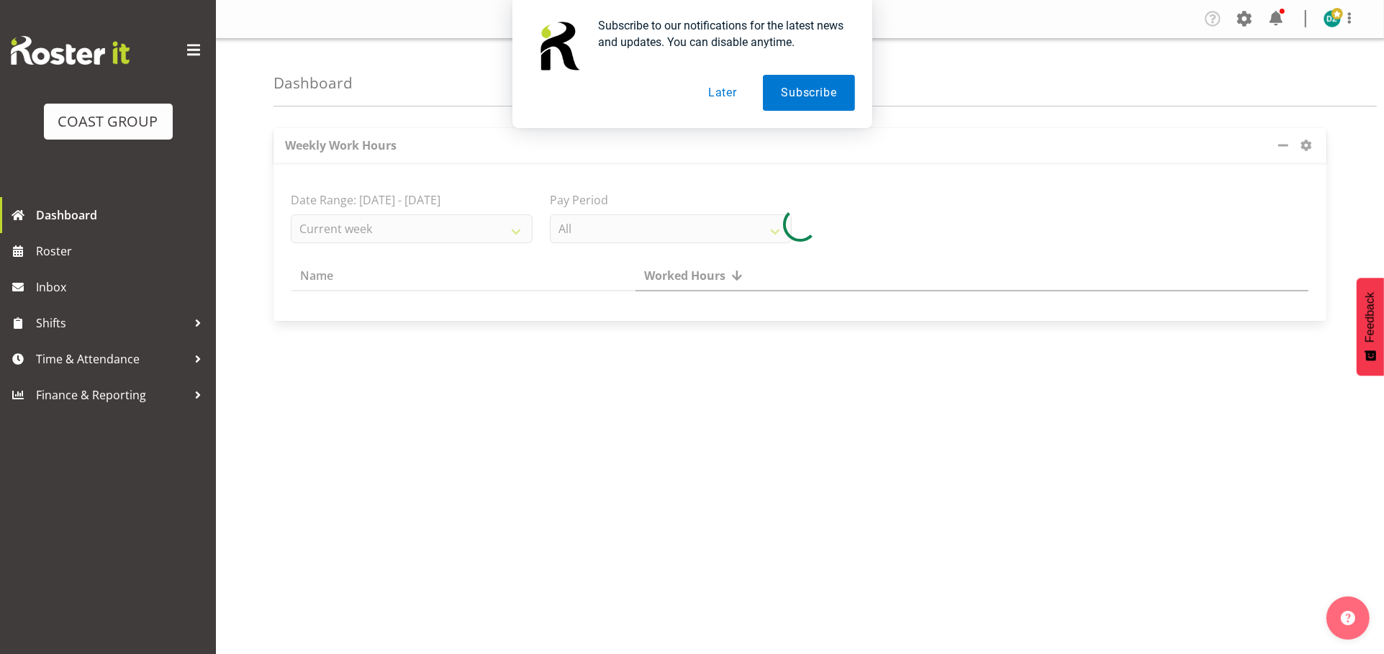
click at [729, 92] on button "Later" at bounding box center [722, 93] width 65 height 36
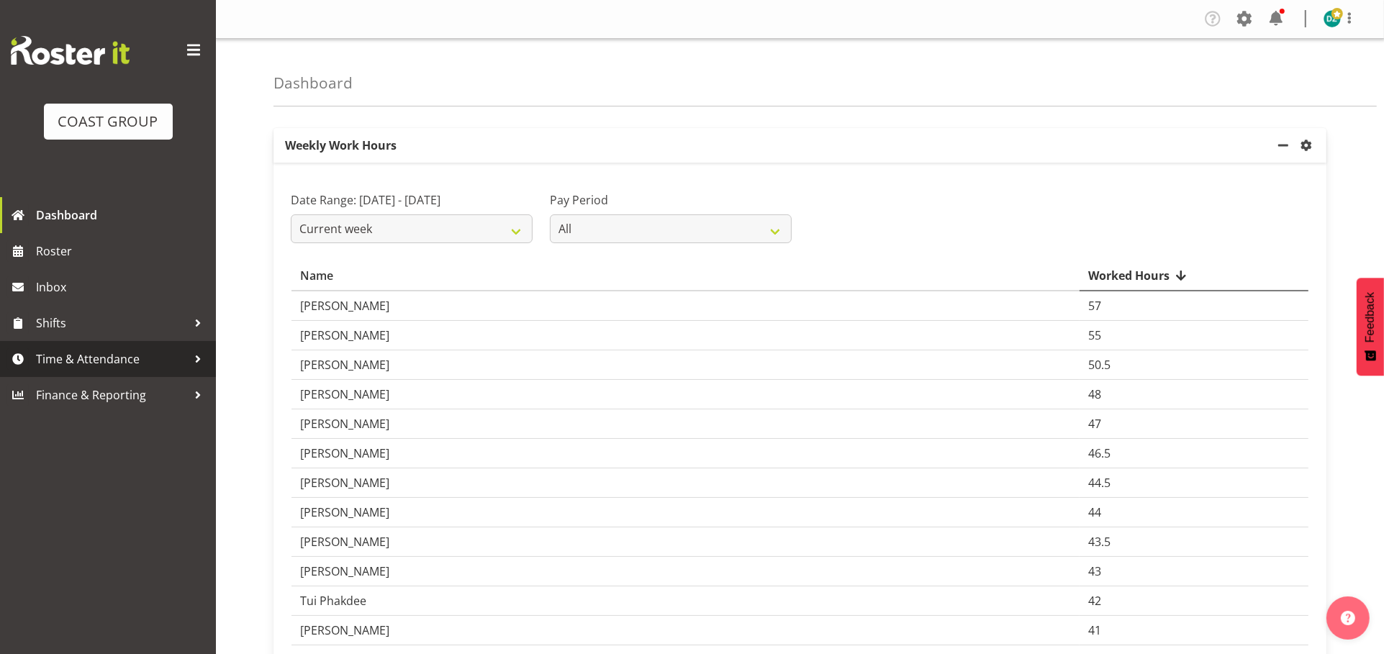
click at [131, 369] on span "Time & Attendance" at bounding box center [111, 359] width 151 height 22
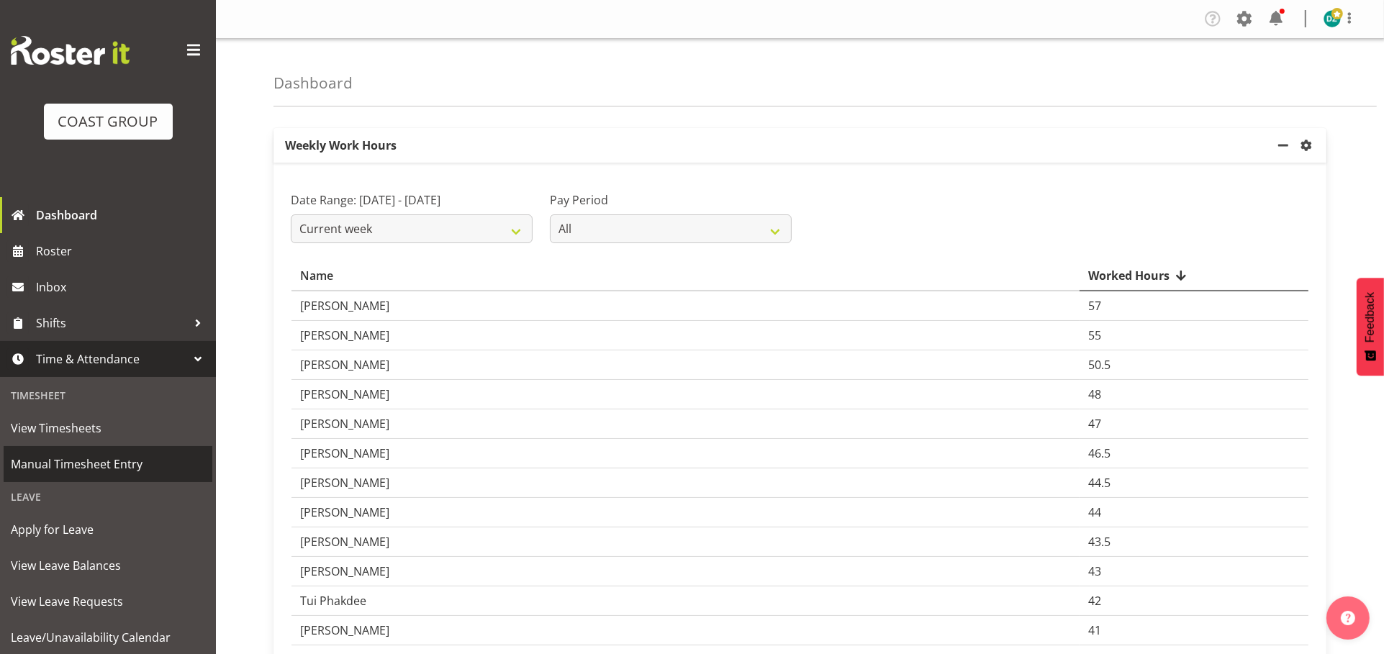
click at [110, 464] on span "Manual Timesheet Entry" at bounding box center [108, 465] width 194 height 22
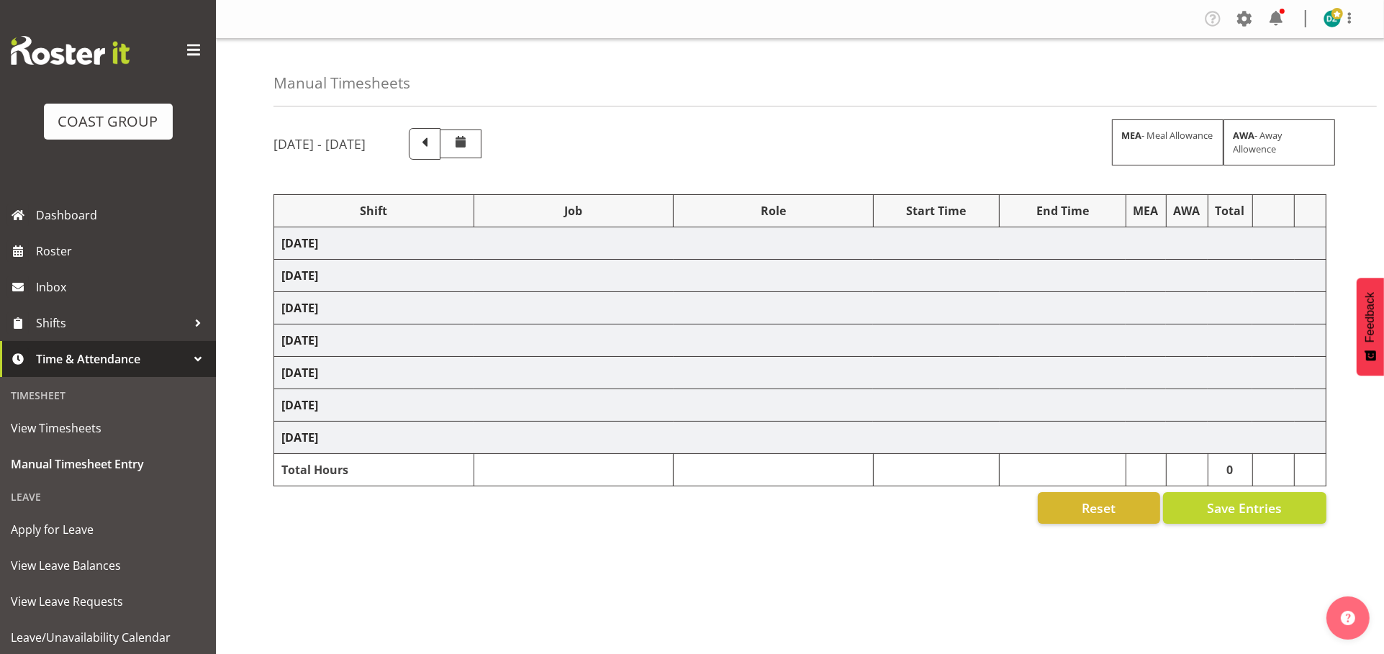
select select "50819"
select select "47"
select select "50819"
select select "47"
select select "16"
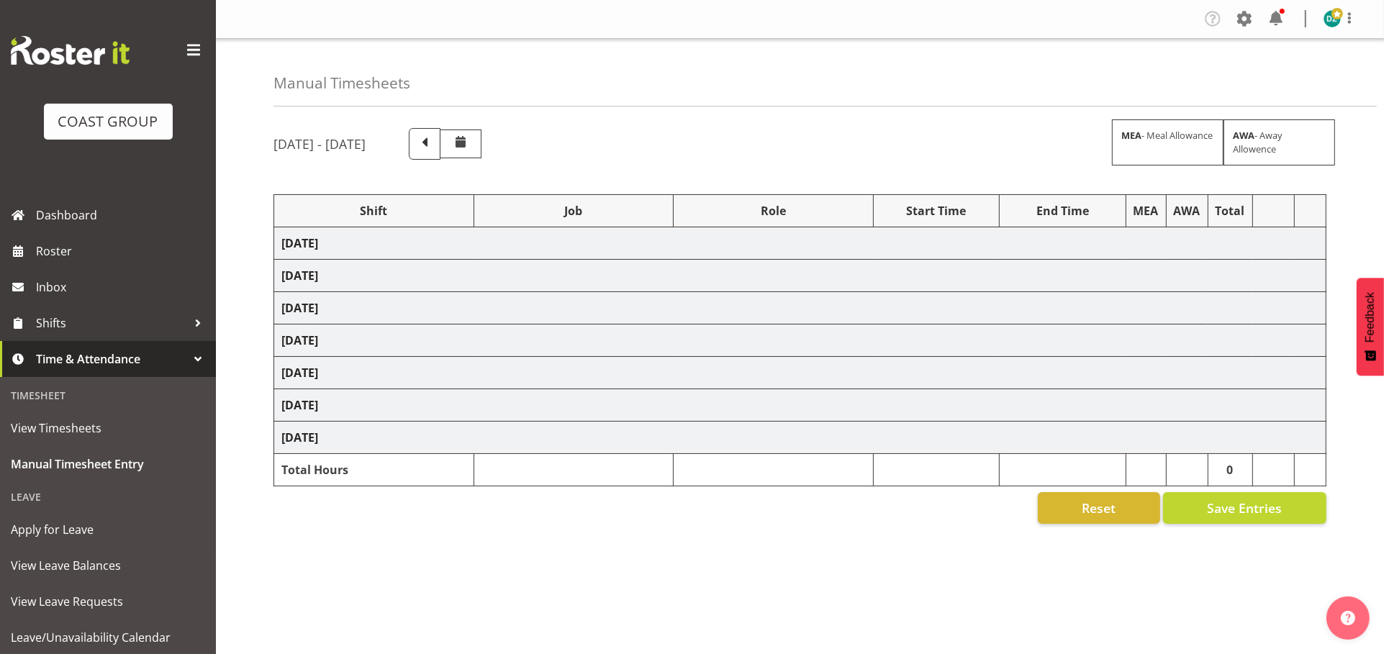
select select "30"
select select "50819"
select select "47"
select select "50819"
select select "47"
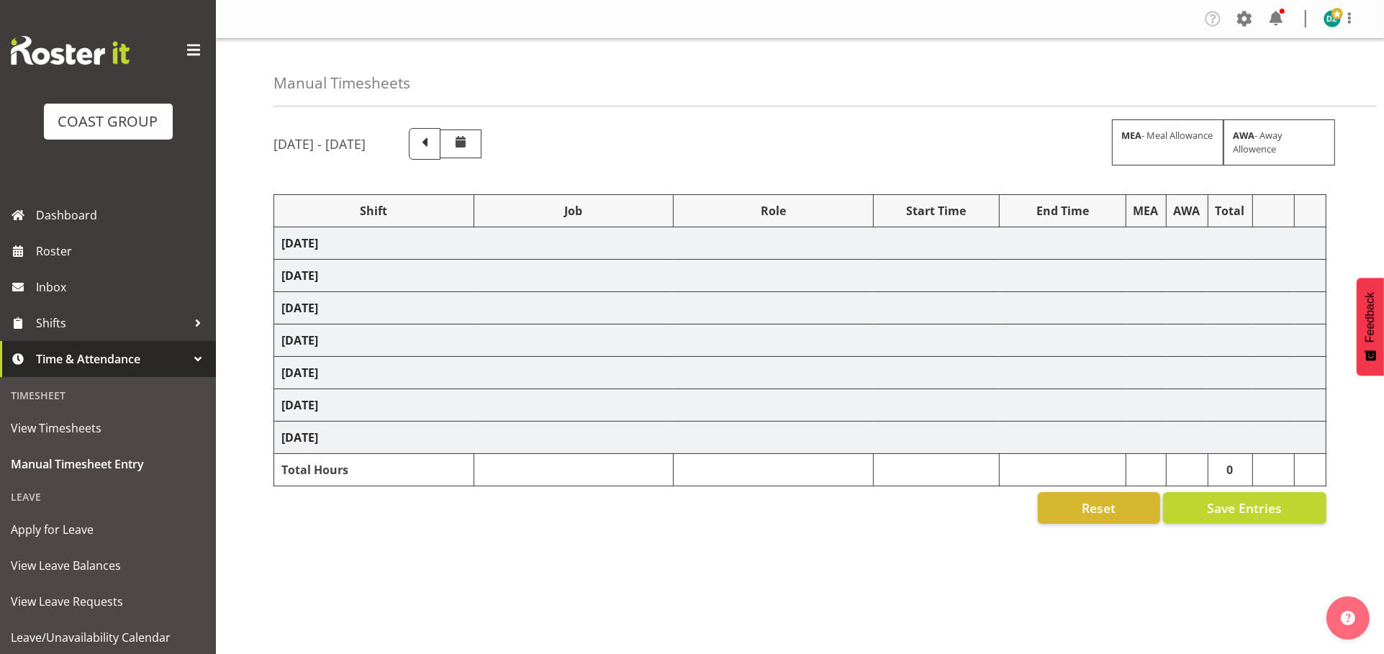
select select "50819"
select select "47"
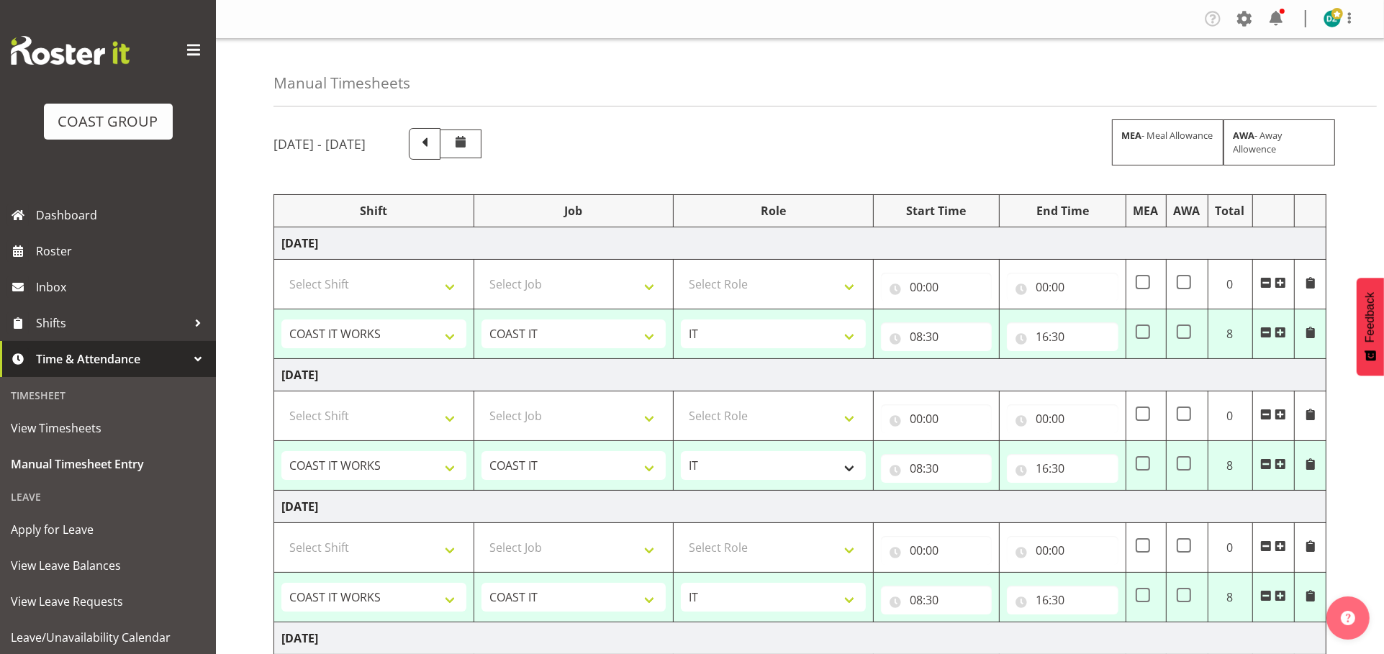
scroll to position [55, 0]
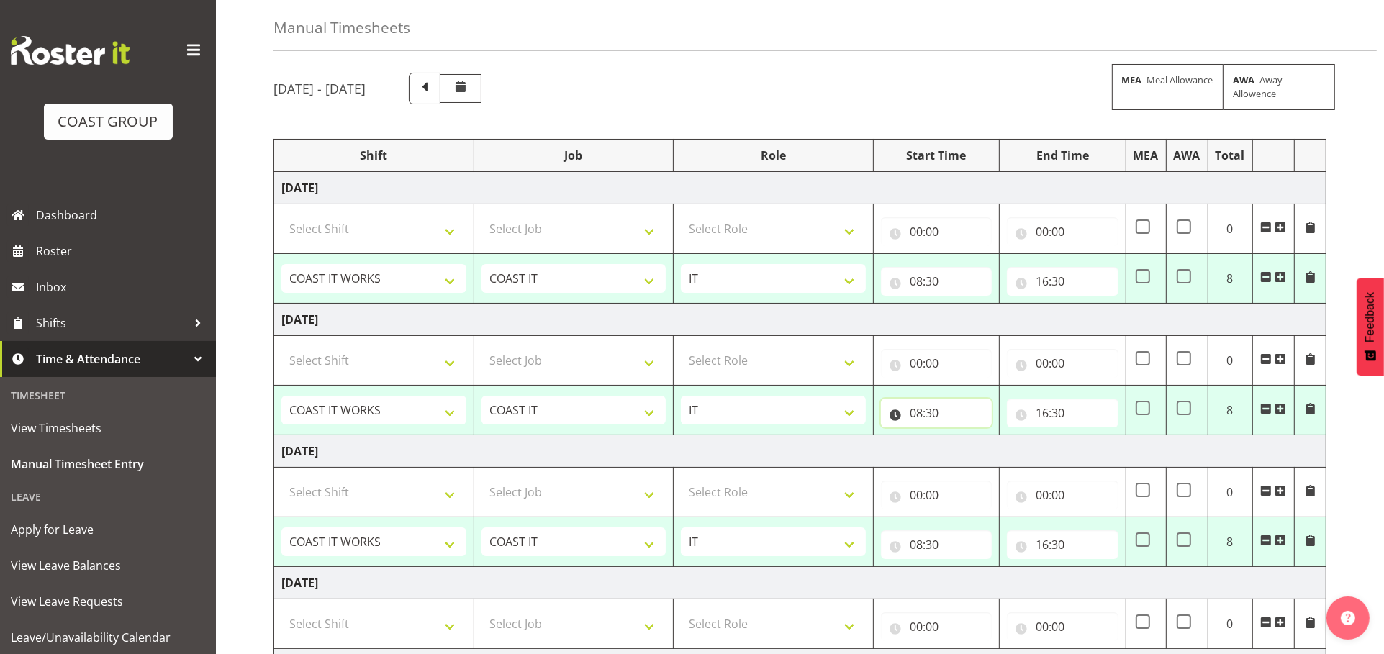
click at [923, 428] on input "08:30" at bounding box center [936, 413] width 111 height 29
click at [966, 465] on select "00 01 02 03 04 05 06 07 08 09 10 11 12 13 14 15 16 17 18 19 20 21 22 23" at bounding box center [979, 450] width 32 height 29
click at [1044, 428] on input "16:30" at bounding box center [1062, 413] width 111 height 29
click at [1095, 465] on select "00 01 02 03 04 05 06 07 08 09 10 11 12 13 14 15 16 17 18 19 20 21 22 23" at bounding box center [1105, 450] width 32 height 29
select select "20"
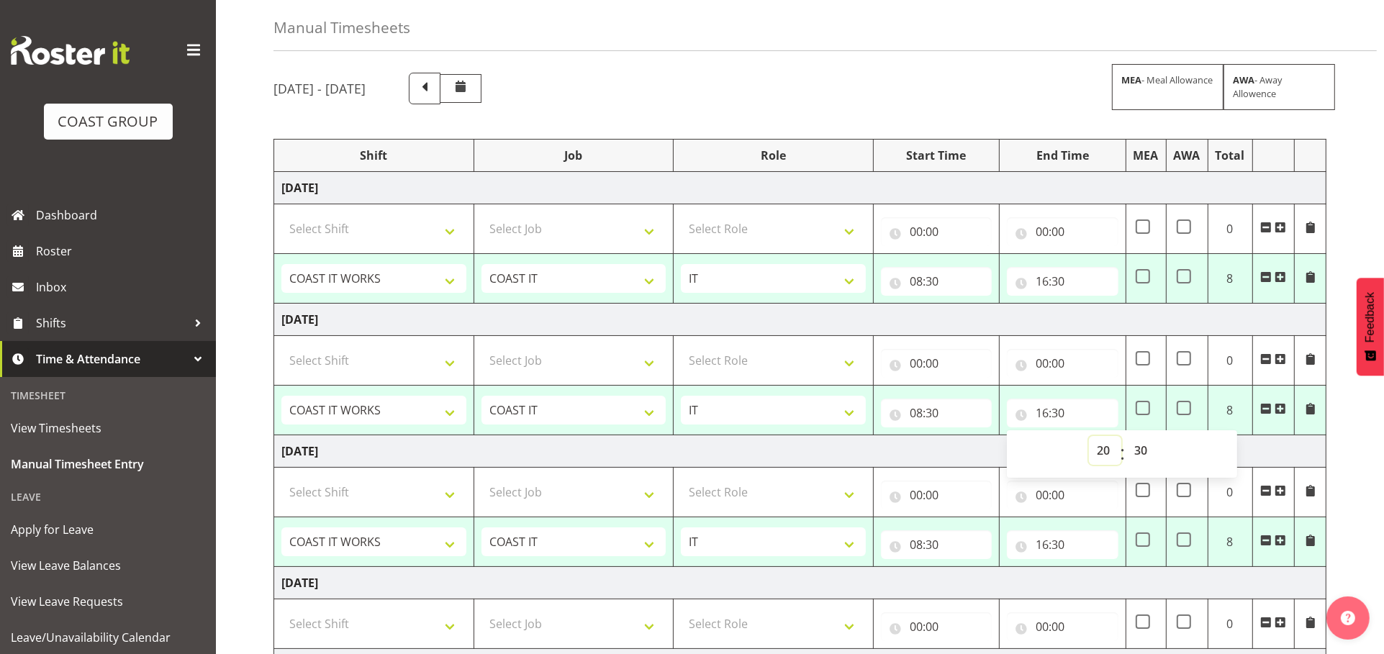
click at [1089, 465] on select "00 01 02 03 04 05 06 07 08 09 10 11 12 13 14 15 16 17 18 19 20 21 22 23" at bounding box center [1105, 450] width 32 height 29
type input "20:30"
drag, startPoint x: 1137, startPoint y: 486, endPoint x: 1137, endPoint y: 476, distance: 10.1
click at [1137, 465] on select "00 01 02 03 04 05 06 07 08 09 10 11 12 13 14 15 16 17 18 19 20 21 22 23 24 25 2…" at bounding box center [1143, 450] width 32 height 29
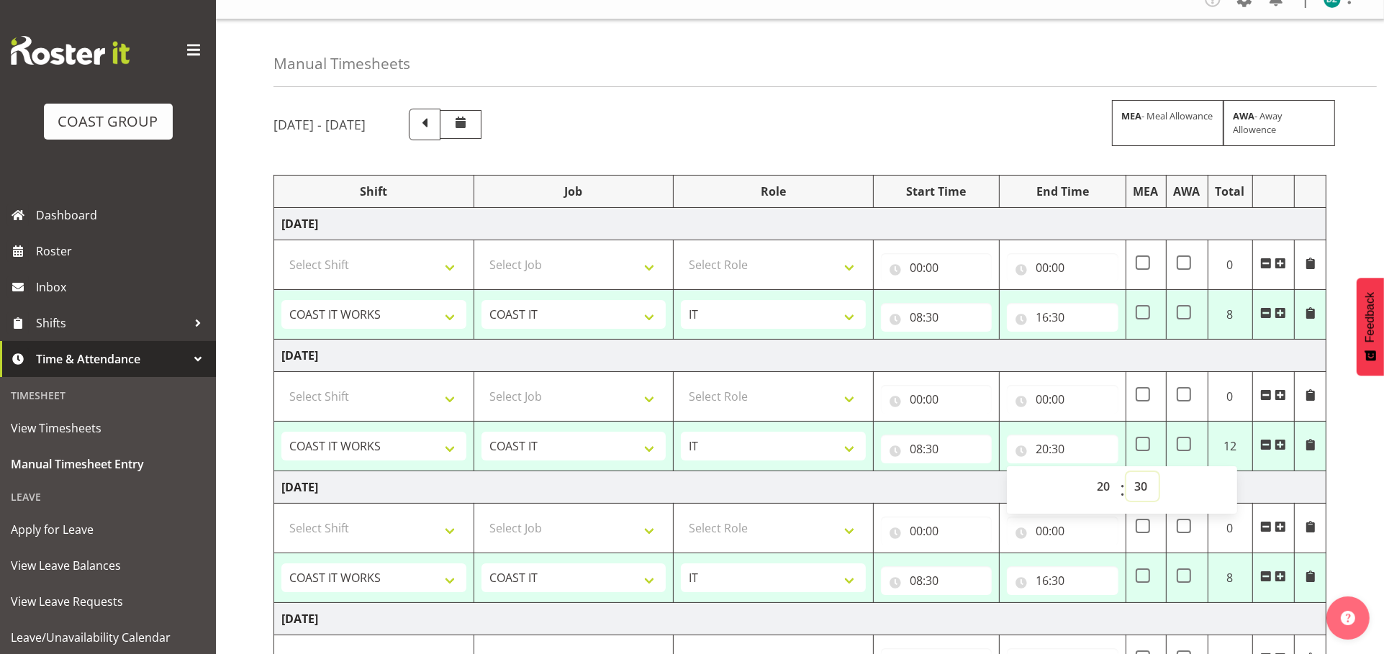
scroll to position [0, 0]
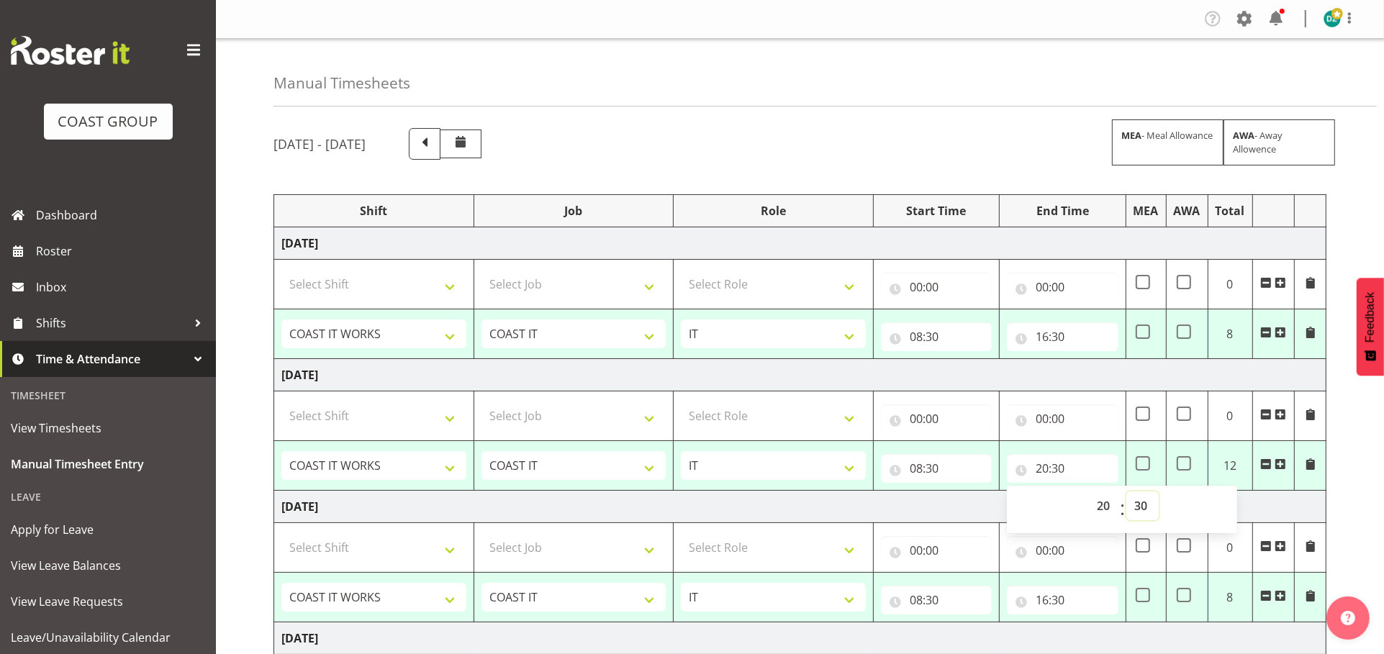
drag, startPoint x: 1130, startPoint y: 543, endPoint x: 1133, endPoint y: 535, distance: 9.1
click at [1130, 520] on select "00 01 02 03 04 05 06 07 08 09 10 11 12 13 14 15 16 17 18 19 20 21 22 23 24 25 2…" at bounding box center [1143, 506] width 32 height 29
click at [1145, 520] on select "00 01 02 03 04 05 06 07 08 09 10 11 12 13 14 15 16 17 18 19 20 21 22 23 24 25 2…" at bounding box center [1143, 506] width 32 height 29
select select "0"
click at [1127, 520] on select "00 01 02 03 04 05 06 07 08 09 10 11 12 13 14 15 16 17 18 19 20 21 22 23 24 25 2…" at bounding box center [1143, 506] width 32 height 29
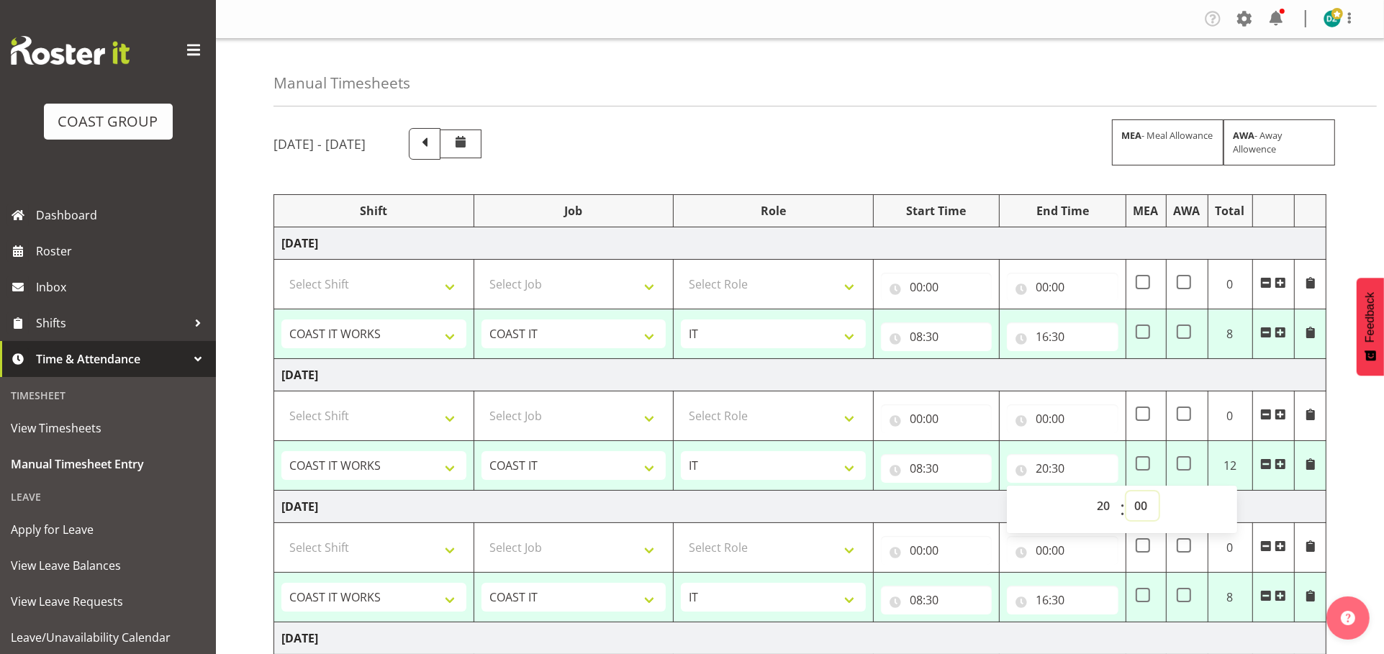
type input "20:00"
click at [1004, 78] on div "Manual Timesheets" at bounding box center [826, 73] width 1104 height 68
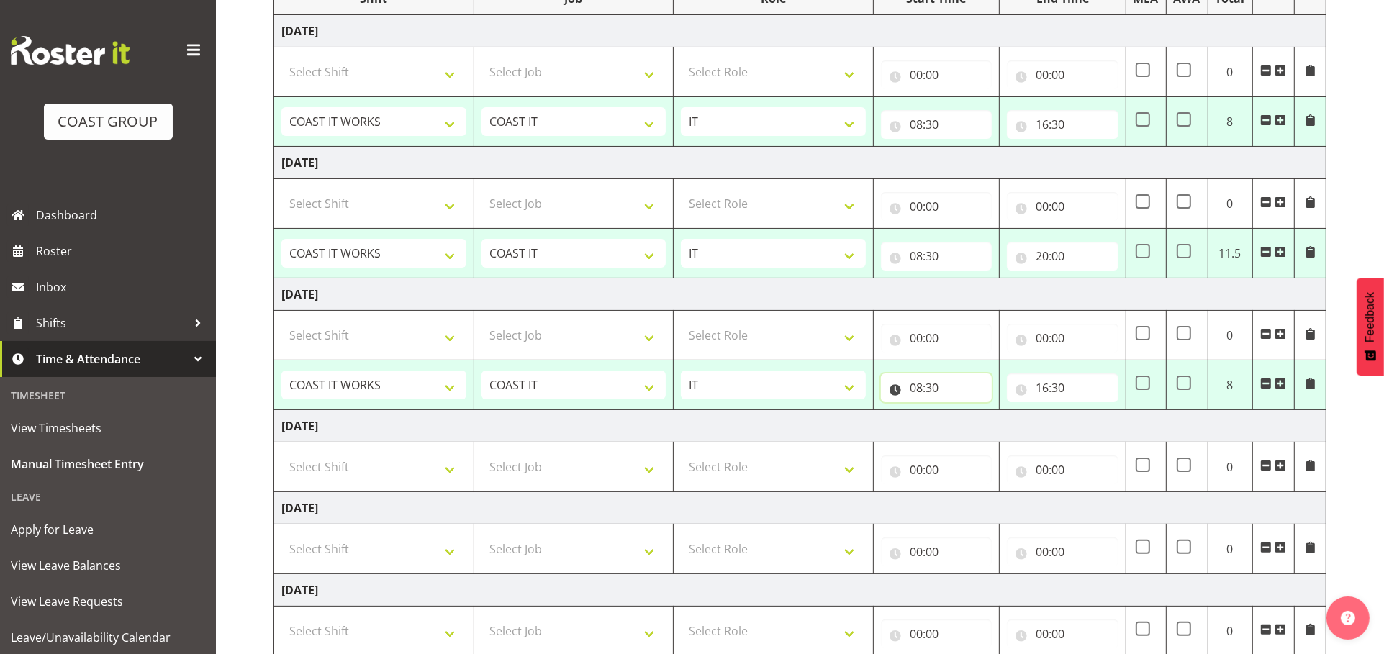
click at [930, 402] on input "08:30" at bounding box center [936, 388] width 111 height 29
click at [973, 440] on select "00 01 02 03 04 05 06 07 08 09 10 11 12 13 14 15 16 17 18 19 20 21 22 23" at bounding box center [979, 425] width 32 height 29
select select "7"
click at [963, 440] on select "00 01 02 03 04 05 06 07 08 09 10 11 12 13 14 15 16 17 18 19 20 21 22 23" at bounding box center [979, 425] width 32 height 29
type input "07:30"
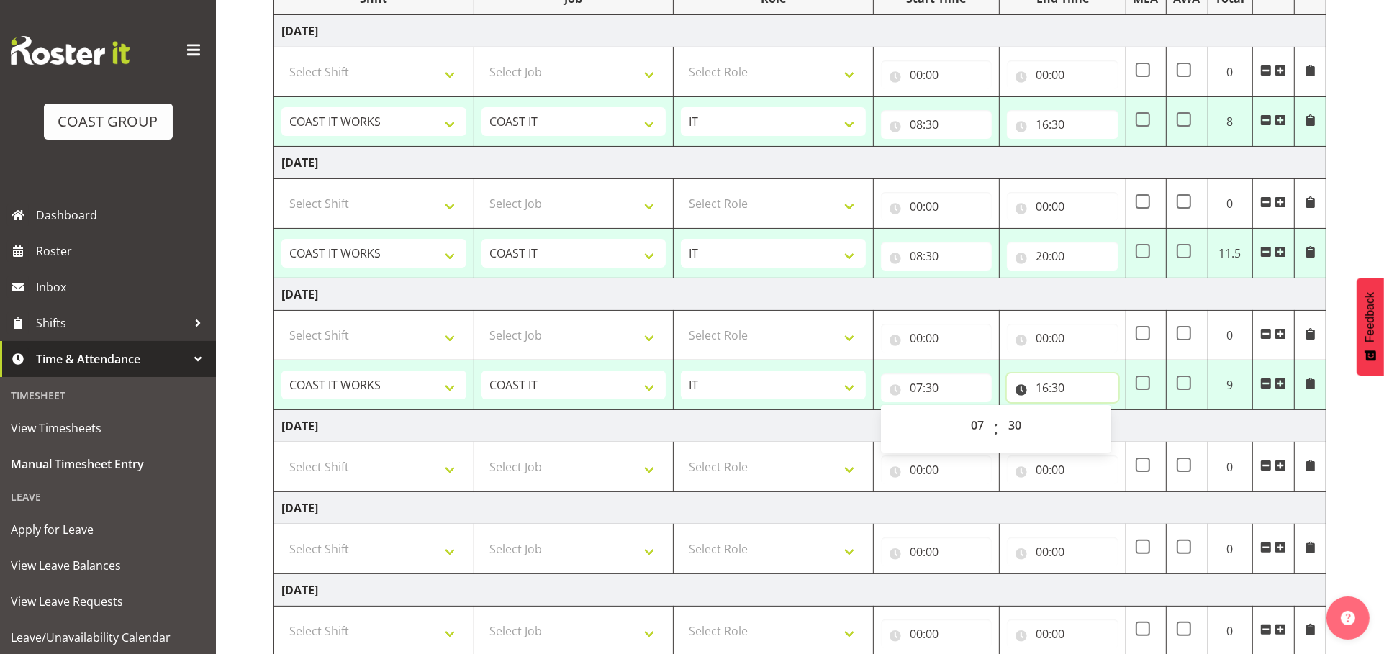
click at [1027, 402] on input "16:30" at bounding box center [1062, 388] width 111 height 29
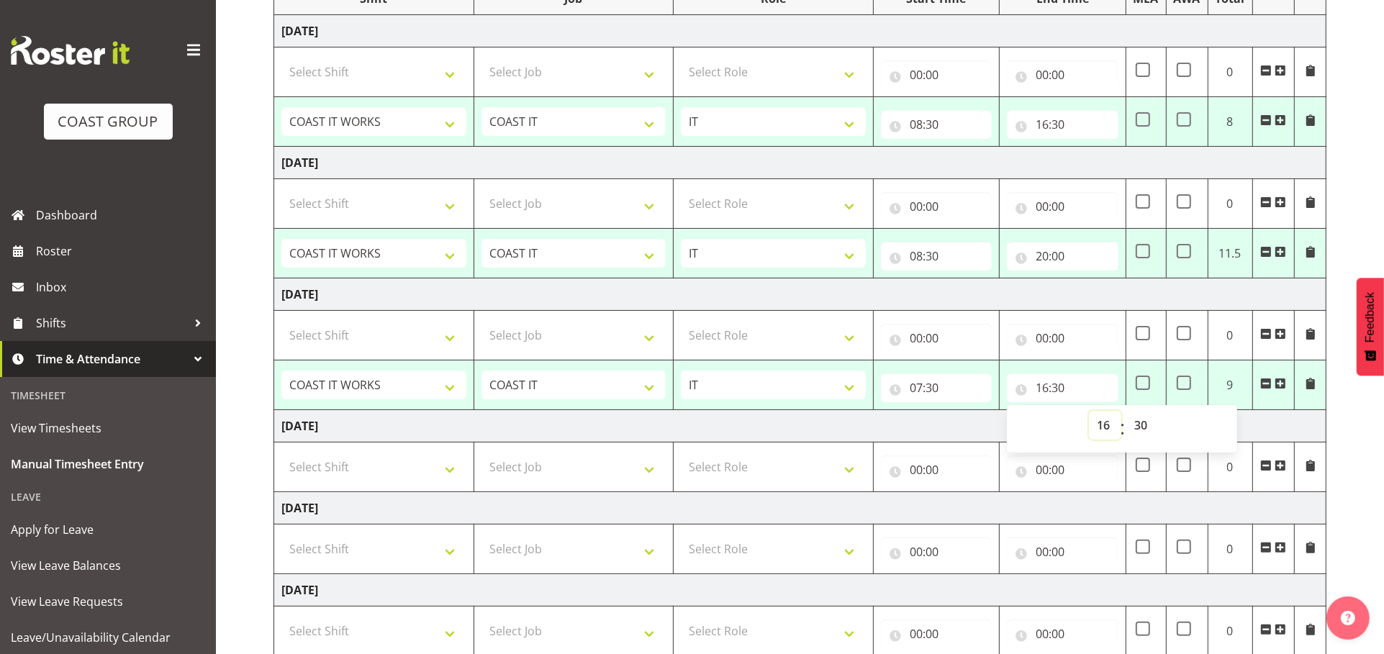
drag, startPoint x: 1095, startPoint y: 472, endPoint x: 1095, endPoint y: 460, distance: 12.2
click at [1095, 440] on select "00 01 02 03 04 05 06 07 08 09 10 11 12 13 14 15 16 17 18 19 20 21 22 23" at bounding box center [1105, 425] width 32 height 29
select select "23"
click at [1089, 440] on select "00 01 02 03 04 05 06 07 08 09 10 11 12 13 14 15 16 17 18 19 20 21 22 23" at bounding box center [1105, 425] width 32 height 29
type input "23:30"
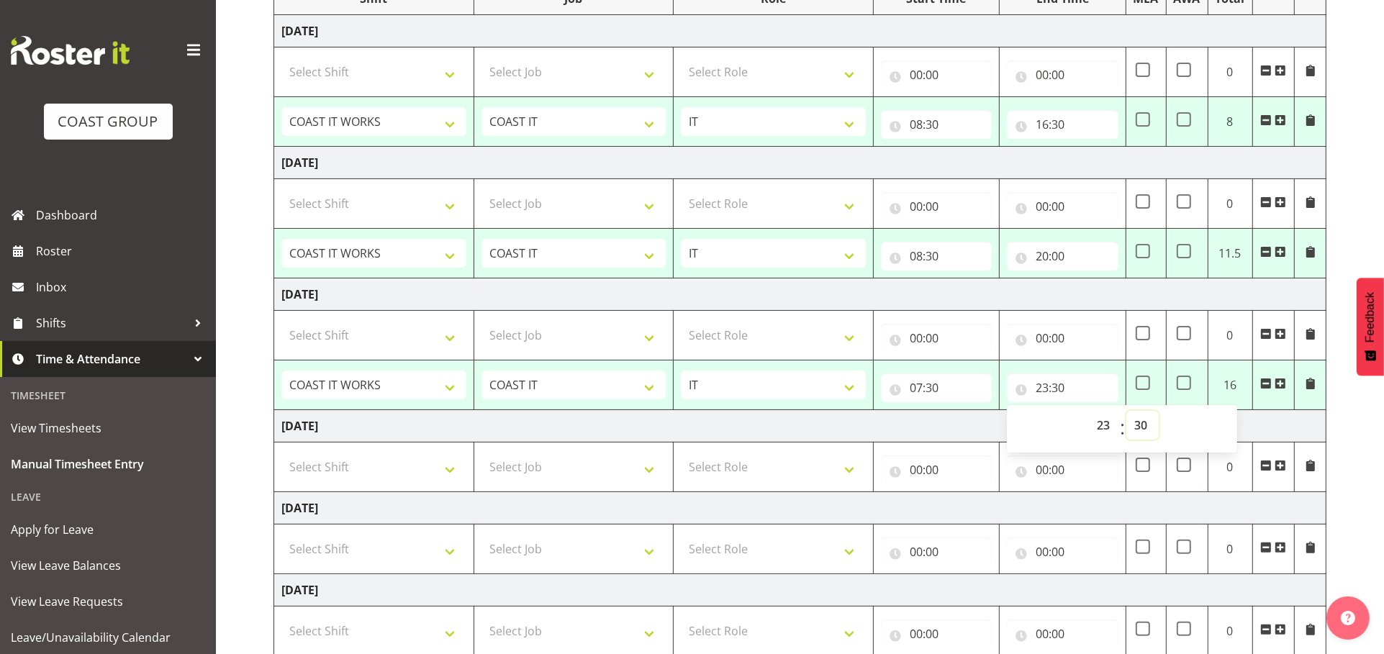
click at [1129, 440] on select "00 01 02 03 04 05 06 07 08 09 10 11 12 13 14 15 16 17 18 19 20 21 22 23 24 25 2…" at bounding box center [1143, 425] width 32 height 29
select select "0"
click at [1127, 440] on select "00 01 02 03 04 05 06 07 08 09 10 11 12 13 14 15 16 17 18 19 20 21 22 23 24 25 2…" at bounding box center [1143, 425] width 32 height 29
type input "23:00"
click at [1340, 436] on div "[DATE] - [DATE] MEA - Meal Allowance AWA - Away Allowence Shift Job Role Start …" at bounding box center [829, 412] width 1111 height 1014
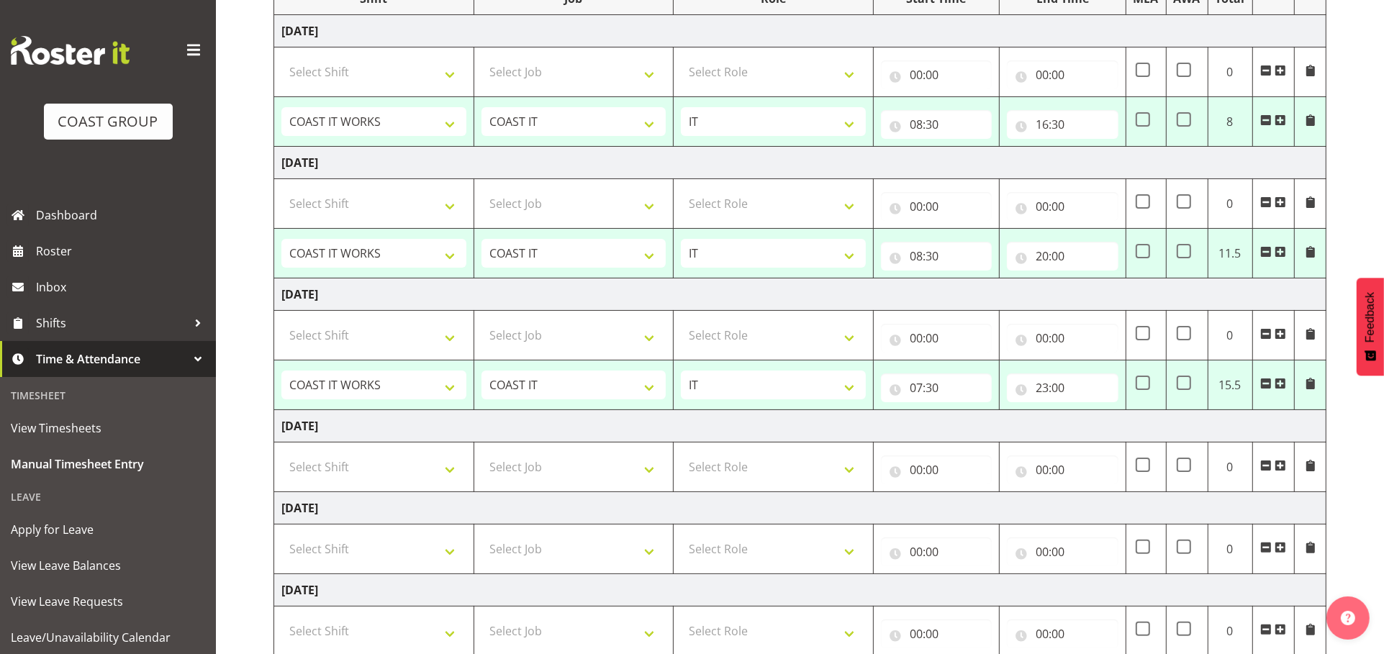
click at [1305, 126] on span at bounding box center [1311, 120] width 12 height 12
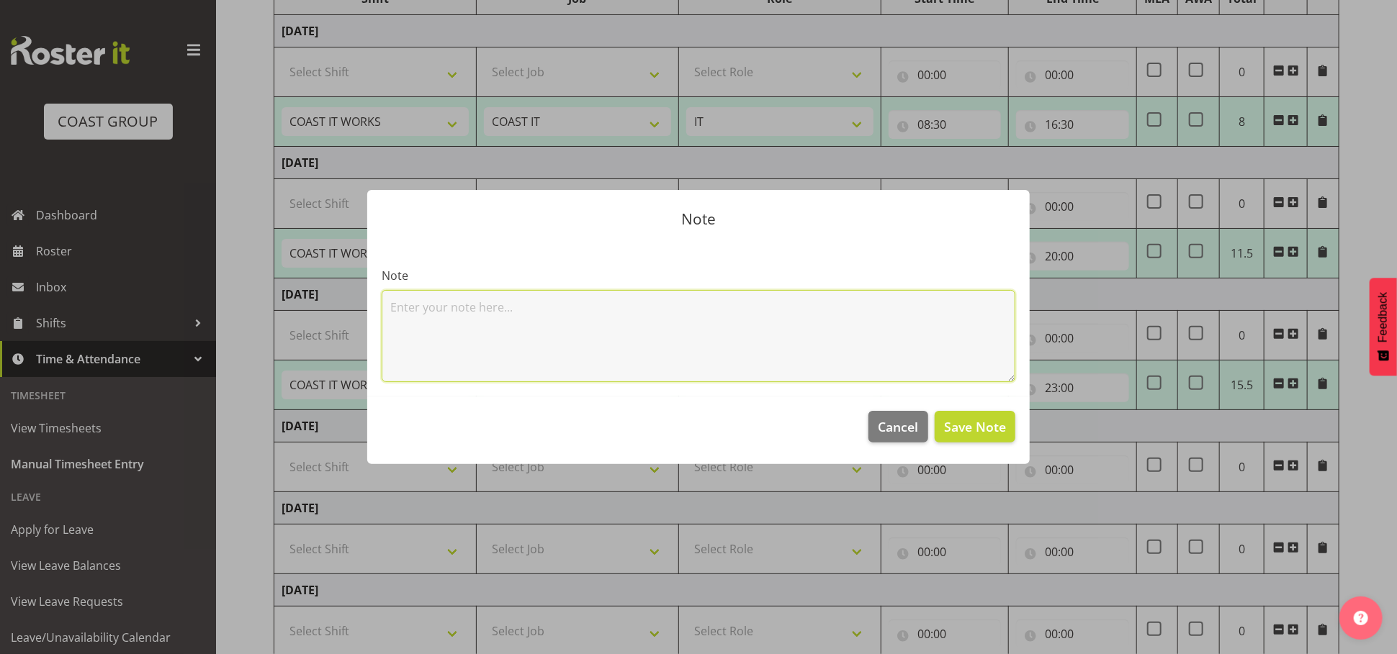
click at [619, 307] on textarea at bounding box center [698, 336] width 633 height 92
click at [583, 324] on textarea at bounding box center [698, 336] width 633 height 92
type textarea "ticket system updates/ meetings"
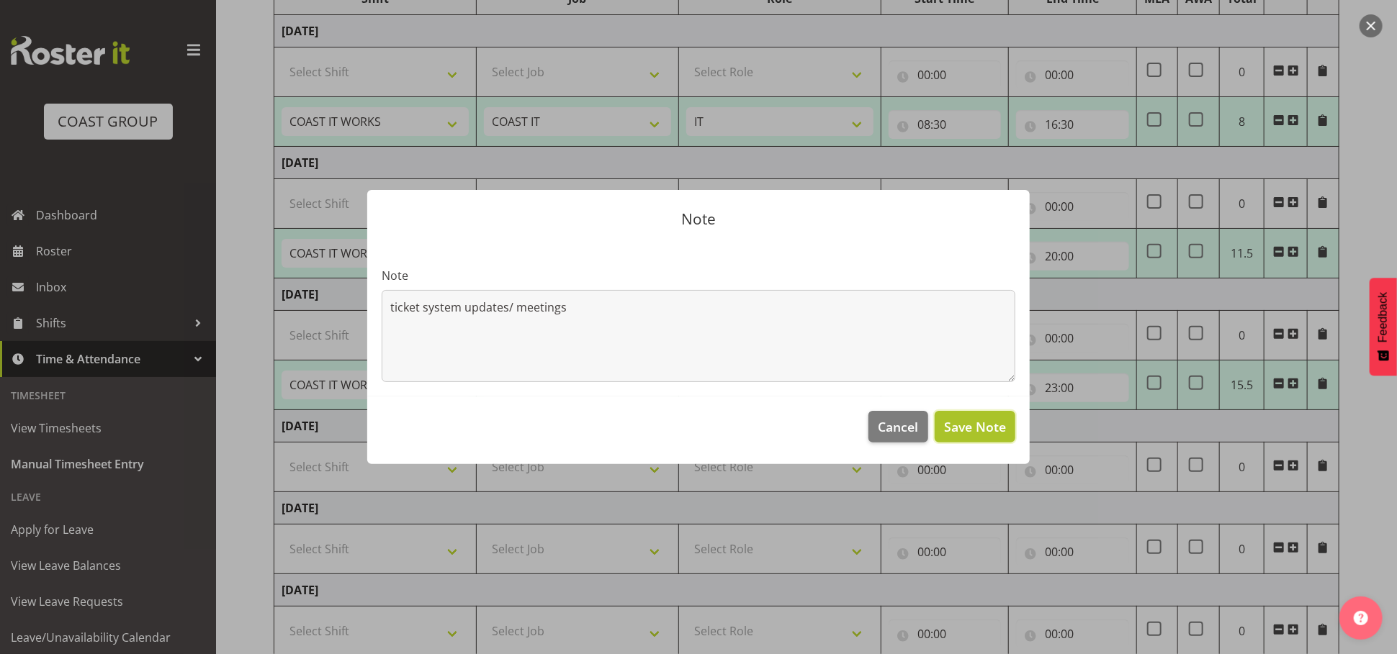
click at [998, 436] on span "Save Note" at bounding box center [975, 427] width 62 height 19
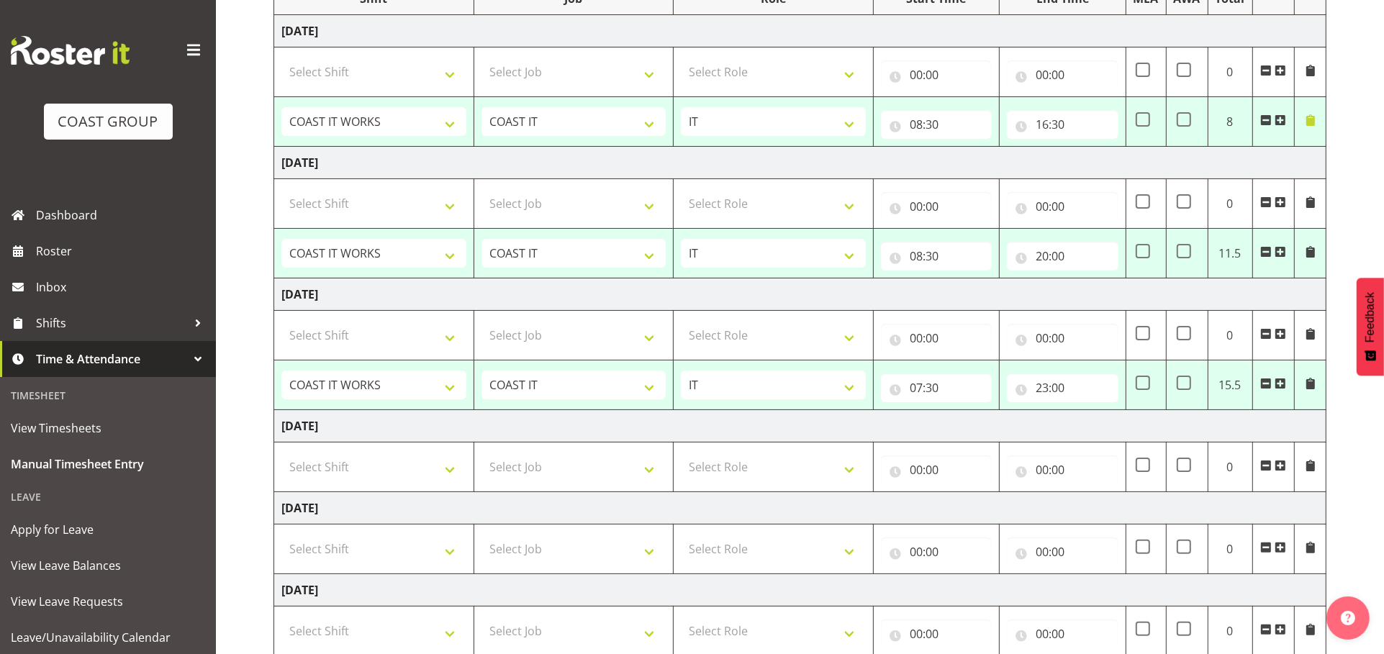
click at [1309, 258] on span at bounding box center [1311, 252] width 12 height 12
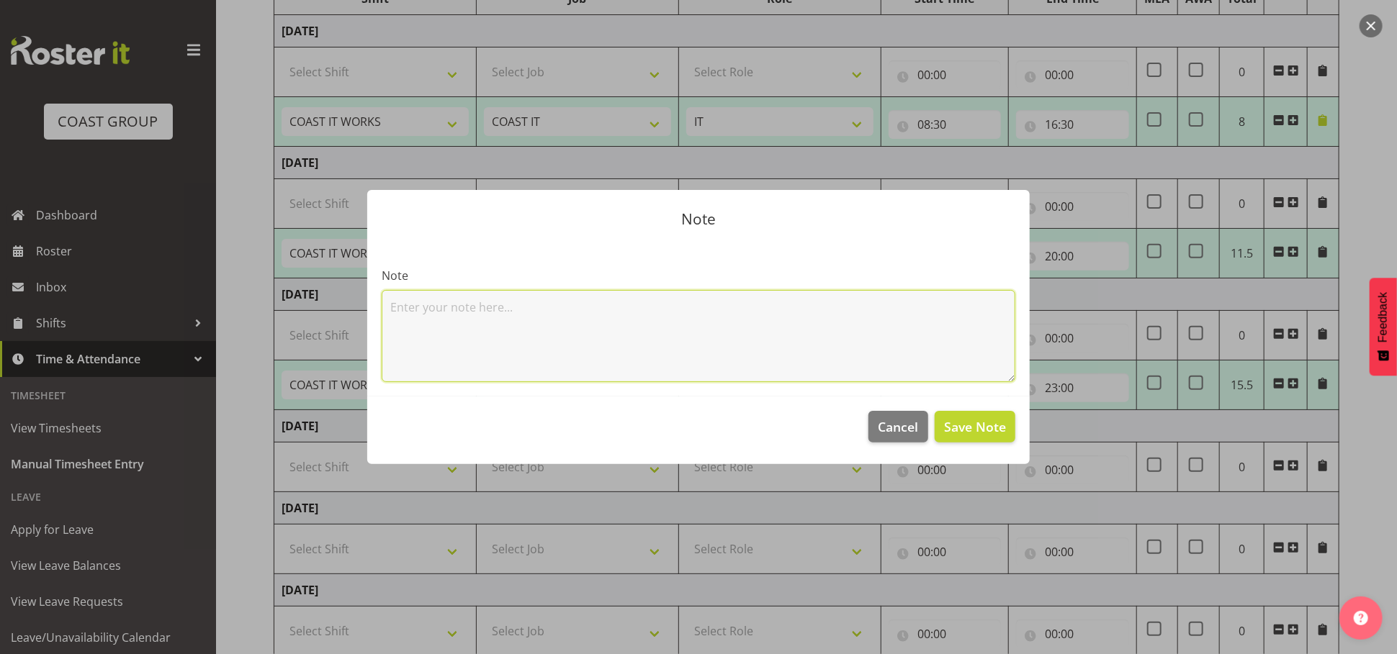
click at [711, 354] on textarea at bounding box center [698, 336] width 633 height 92
type textarea "chc trip"
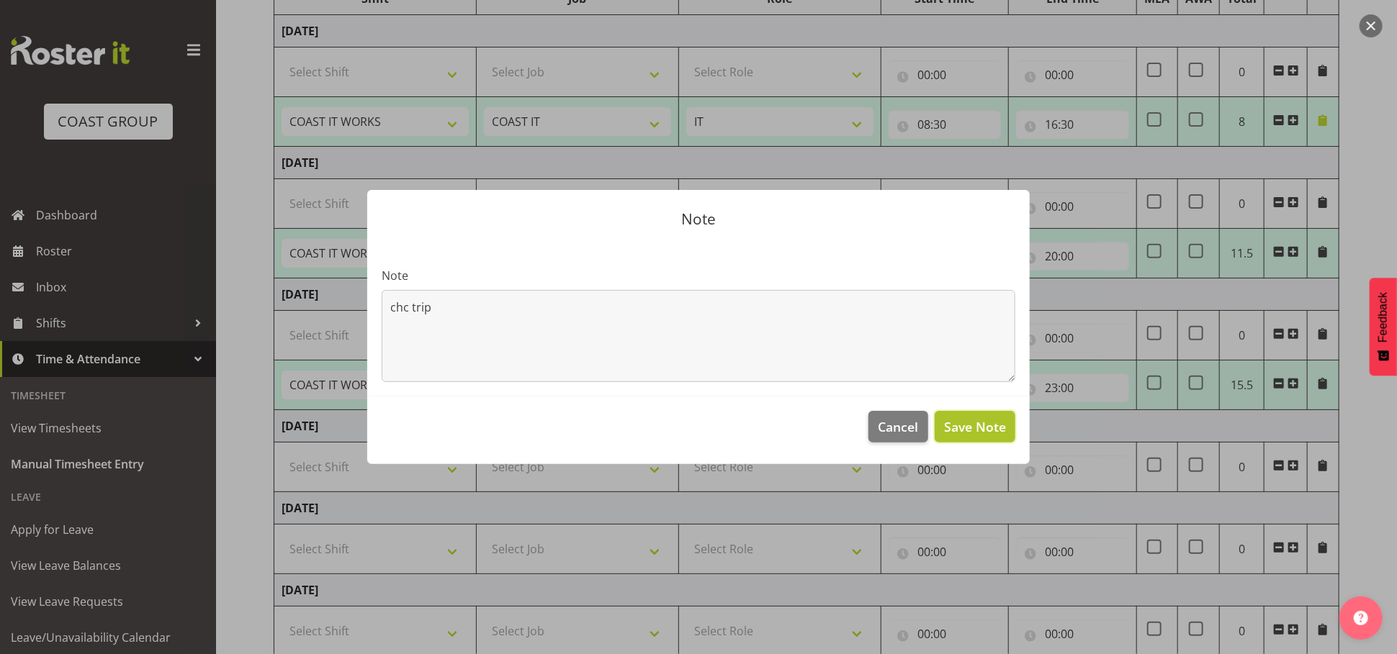
click at [958, 430] on span "Save Note" at bounding box center [975, 427] width 62 height 19
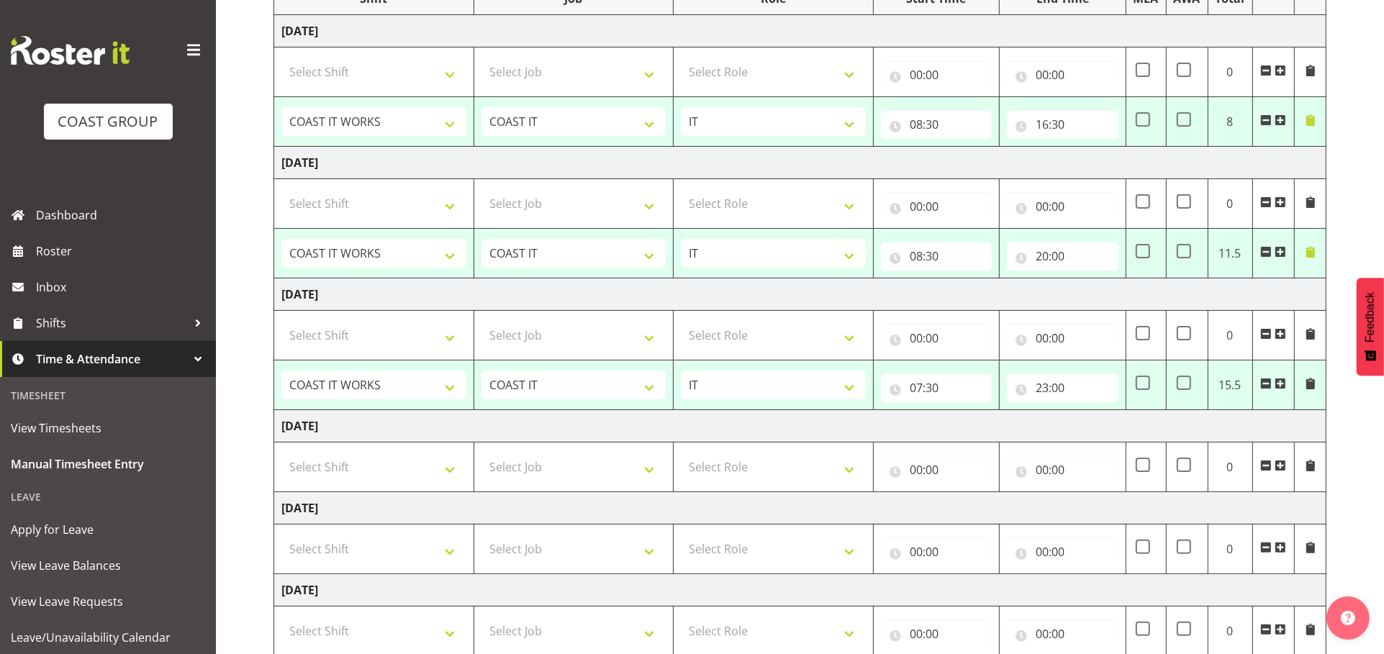
click at [1314, 389] on span at bounding box center [1311, 384] width 12 height 12
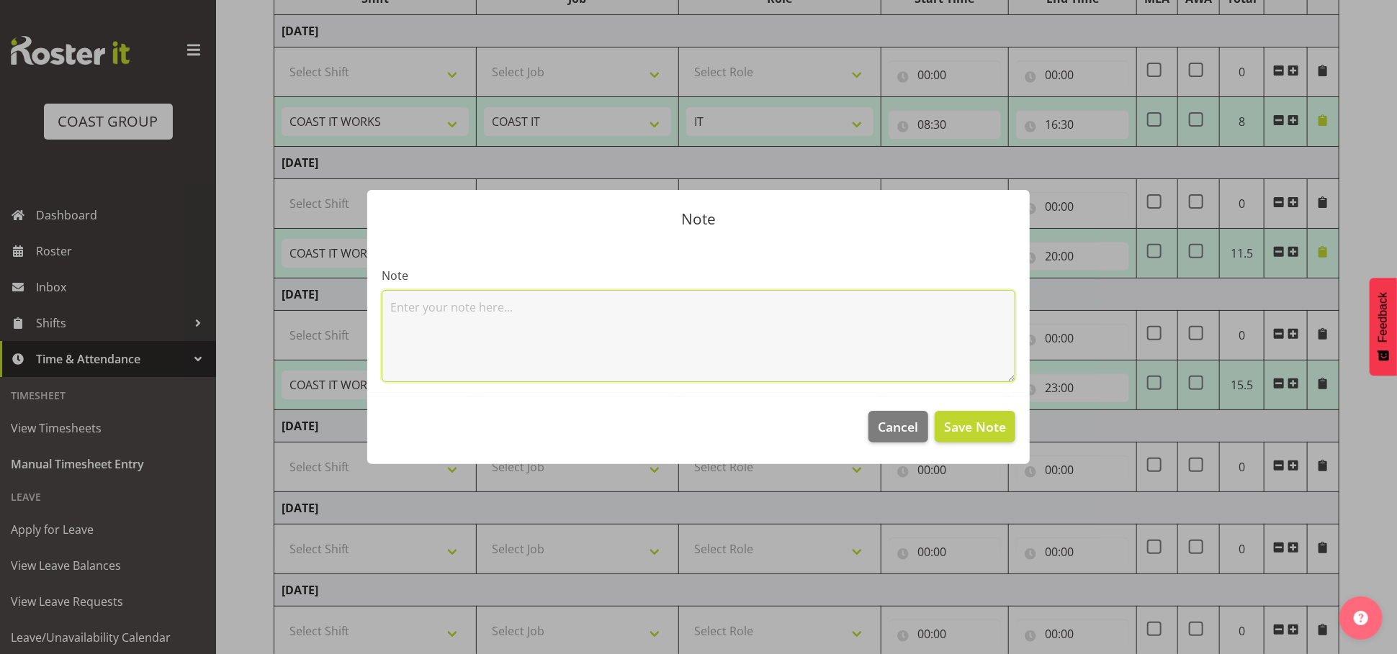
click at [919, 354] on textarea at bounding box center [698, 336] width 633 height 92
paste textarea "chc trip"
type textarea "chc trip"
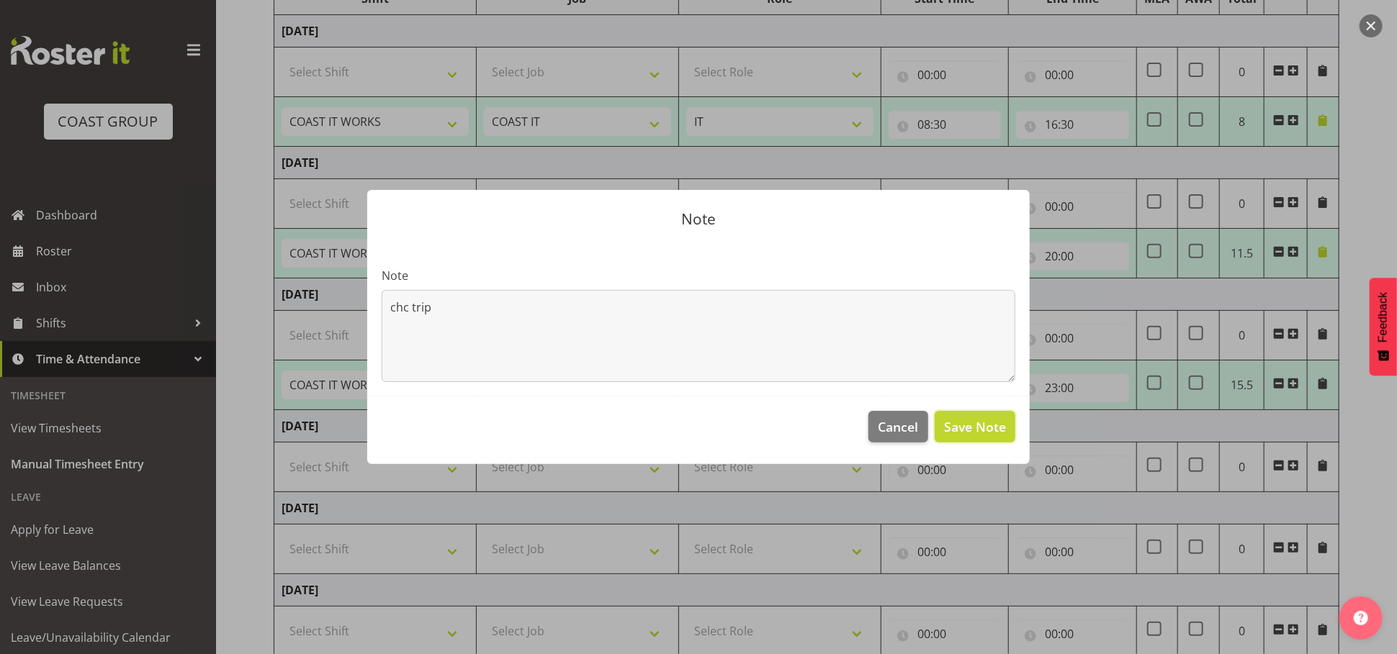
click at [967, 433] on span "Save Note" at bounding box center [975, 427] width 62 height 19
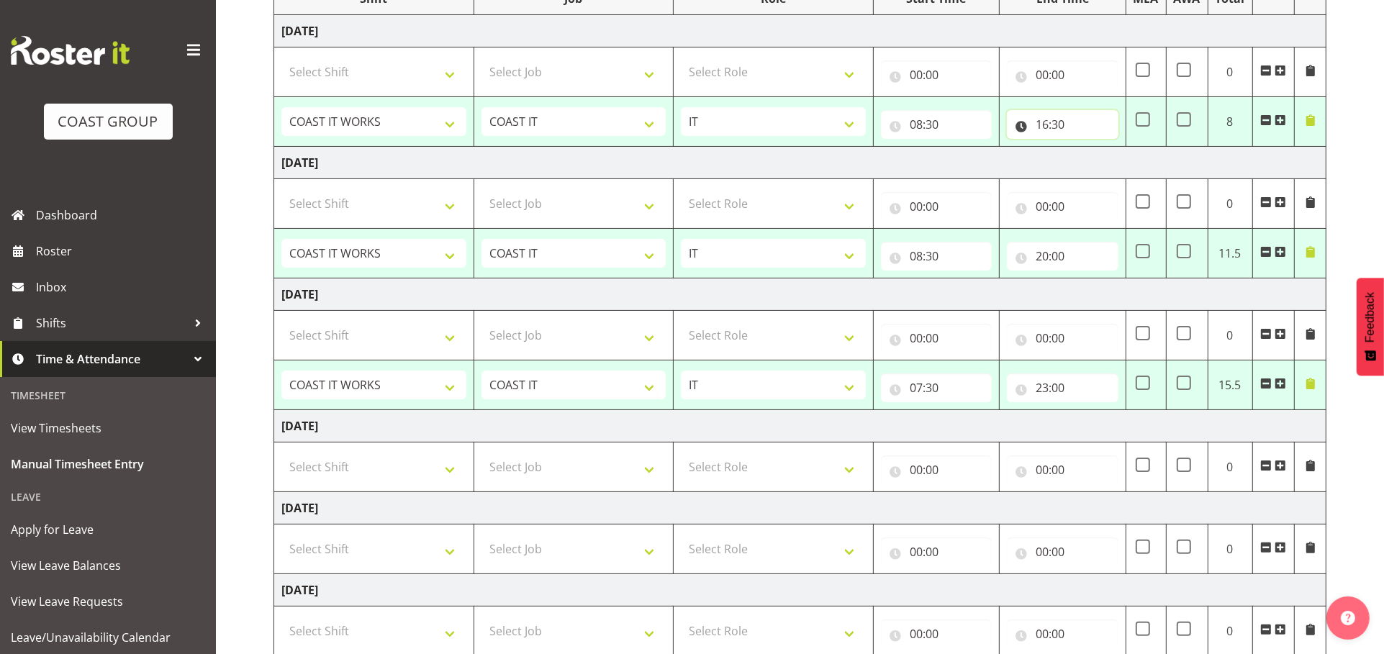
click at [1039, 139] on input "16:30" at bounding box center [1062, 124] width 111 height 29
click at [0, 0] on select "00 01 02 03 04 05 06 07 08 09 10 11 12 13 14 15 16 17 18 19 20 21 22 23" at bounding box center [0, 0] width 0 height 0
select select "17"
click at [1089, 173] on select "00 01 02 03 04 05 06 07 08 09 10 11 12 13 14 15 16 17 18 19 20 21 22 23" at bounding box center [1105, 162] width 32 height 29
type input "17:30"
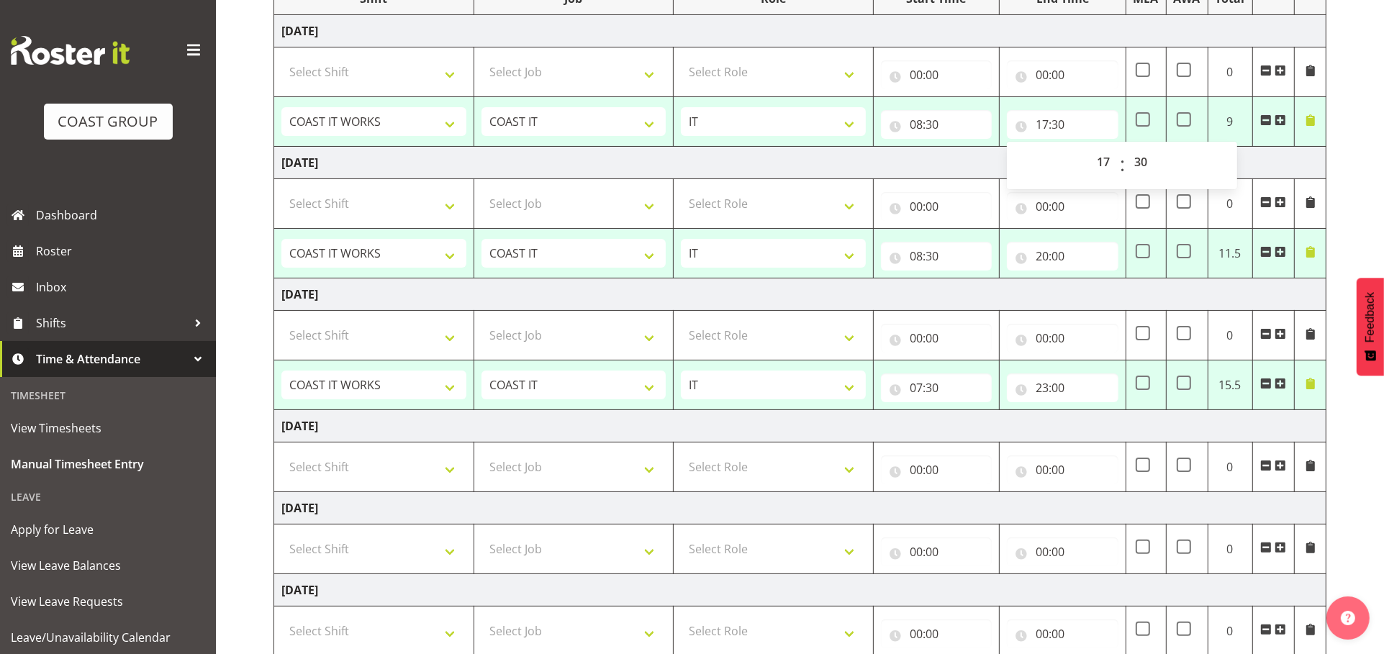
click at [1347, 207] on div "[DATE] - [DATE] MEA - Meal Allowance AWA - Away Allowence Shift Job Role Start …" at bounding box center [829, 412] width 1111 height 1014
click at [351, 482] on select "Select Shift "Baradene Art Show 2025 @ [GEOGRAPHIC_DATA] on site @ TBC 1 GRS IT…" at bounding box center [373, 467] width 185 height 29
select select "50819"
click at [281, 482] on select "Select Shift "Baradene Art Show 2025 @ [GEOGRAPHIC_DATA] on site @ TBC 1 GRS IT…" at bounding box center [373, 467] width 185 height 29
click at [605, 482] on select "Select Job 1 Carlton Events 1 [PERSON_NAME][GEOGRAPHIC_DATA] 1 [PERSON_NAME][GE…" at bounding box center [574, 467] width 185 height 29
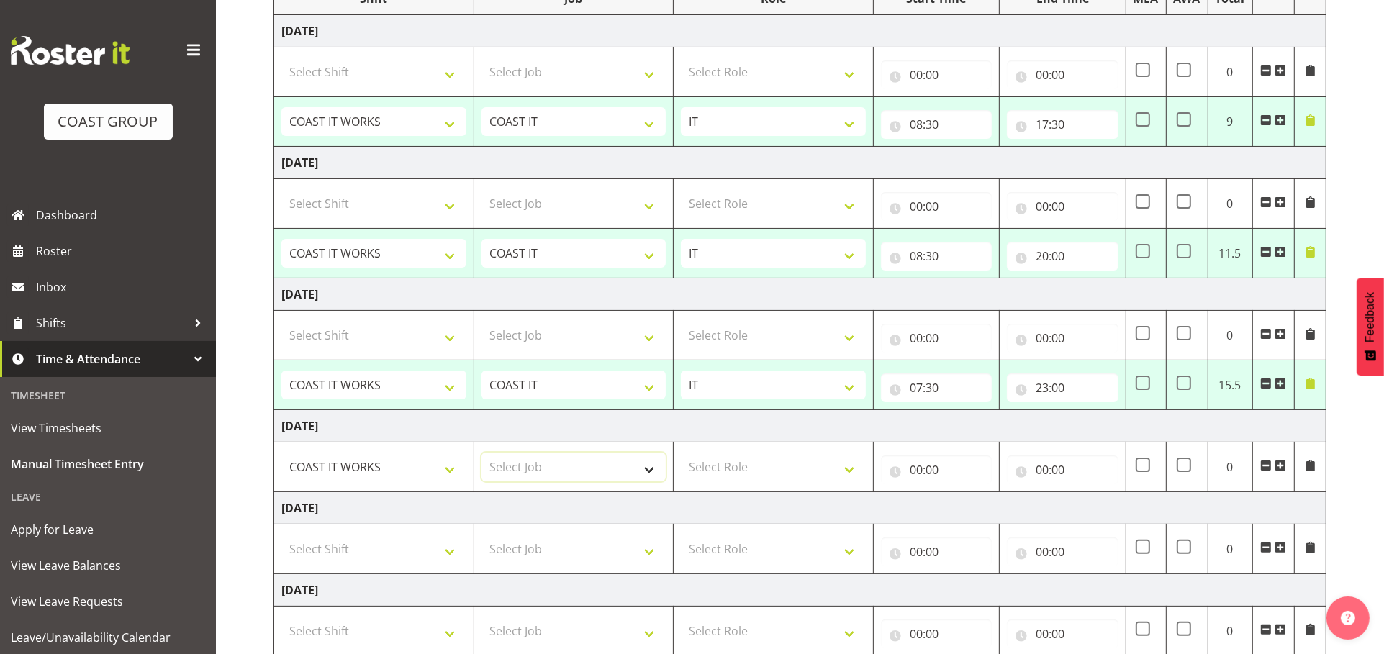
select select "47"
click at [482, 482] on select "Select Job 1 Carlton Events 1 [PERSON_NAME][GEOGRAPHIC_DATA] 1 [PERSON_NAME][GE…" at bounding box center [574, 467] width 185 height 29
click at [709, 482] on select "Select Role IT" at bounding box center [773, 467] width 185 height 29
select select "845"
click at [681, 482] on select "Select Role IT" at bounding box center [773, 467] width 185 height 29
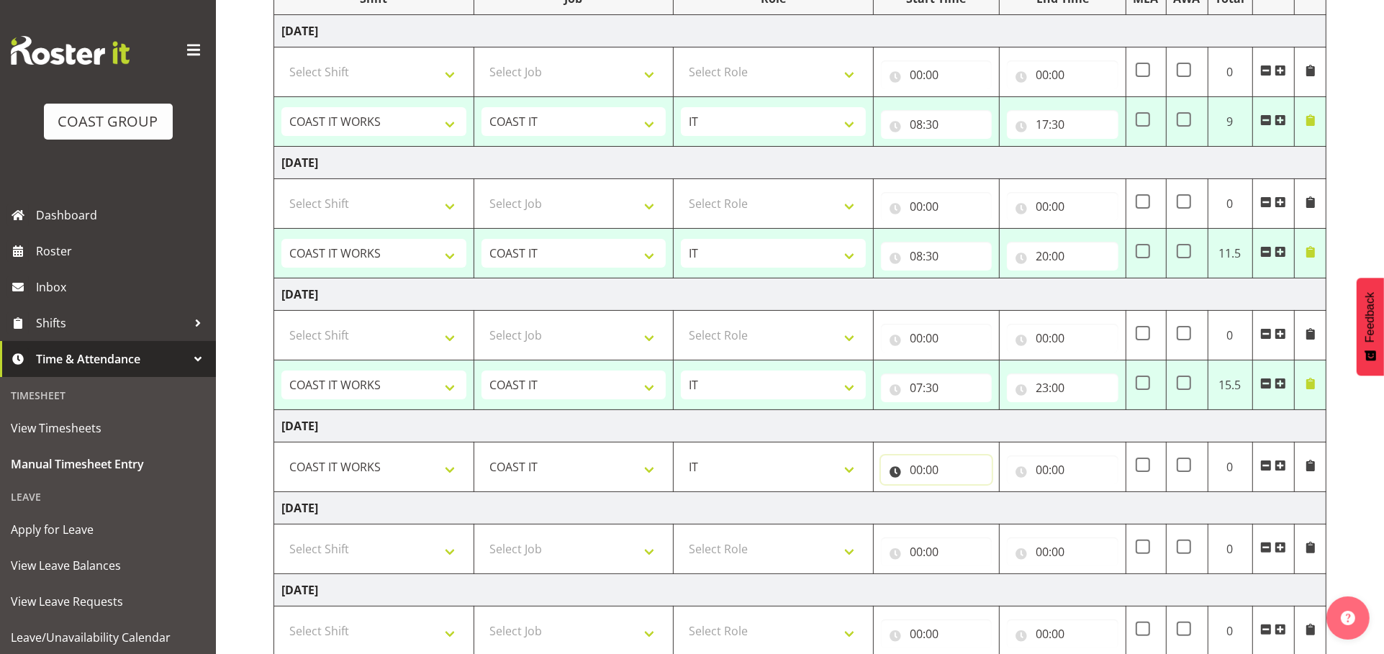
click at [912, 484] on input "00:00" at bounding box center [936, 470] width 111 height 29
click at [970, 522] on select "00 01 02 03 04 05 06 07 08 09 10 11 12 13 14 15 16 17 18 19 20 21 22 23" at bounding box center [979, 507] width 32 height 29
select select "8"
click at [963, 522] on select "00 01 02 03 04 05 06 07 08 09 10 11 12 13 14 15 16 17 18 19 20 21 22 23" at bounding box center [979, 507] width 32 height 29
type input "08:00"
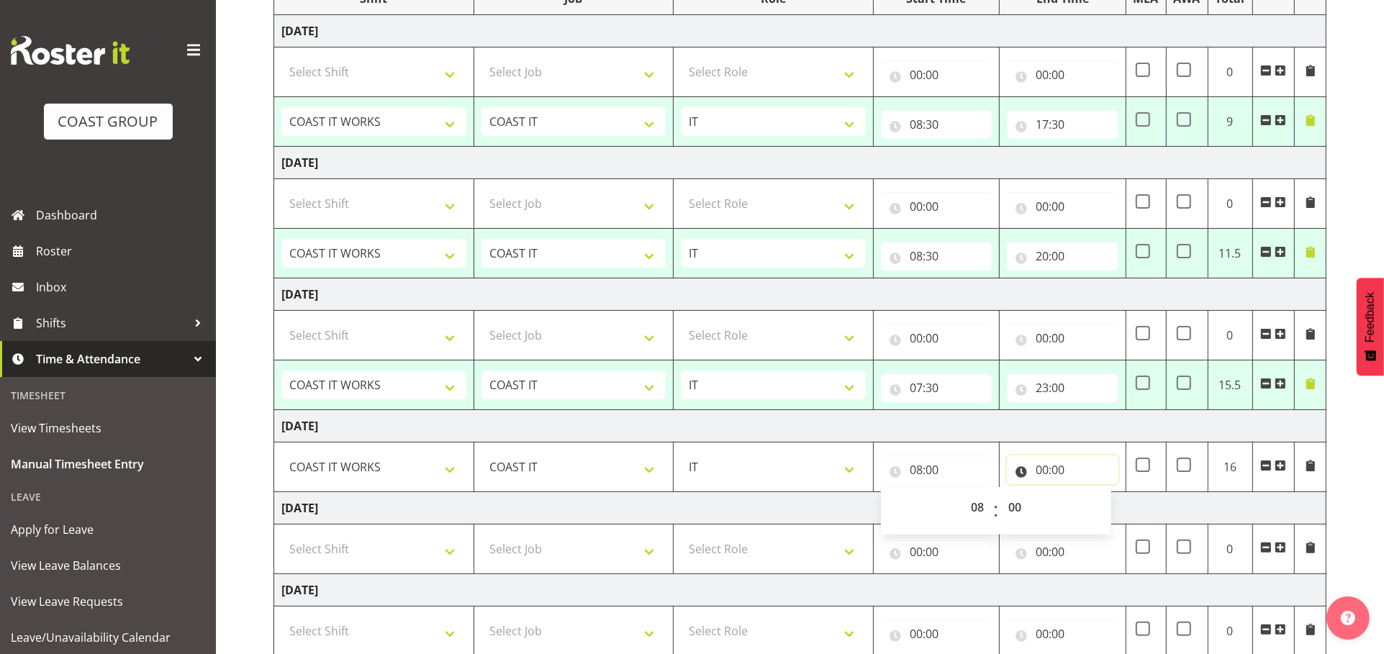
click at [1039, 484] on input "00:00" at bounding box center [1062, 470] width 111 height 29
drag, startPoint x: 1090, startPoint y: 564, endPoint x: 1086, endPoint y: 552, distance: 12.1
click at [1090, 522] on select "00 01 02 03 04 05 06 07 08 09 10 11 12 13 14 15 16 17 18 19 20 21 22 23" at bounding box center [1105, 507] width 32 height 29
select select "13"
click at [1089, 522] on select "00 01 02 03 04 05 06 07 08 09 10 11 12 13 14 15 16 17 18 19 20 21 22 23" at bounding box center [1105, 507] width 32 height 29
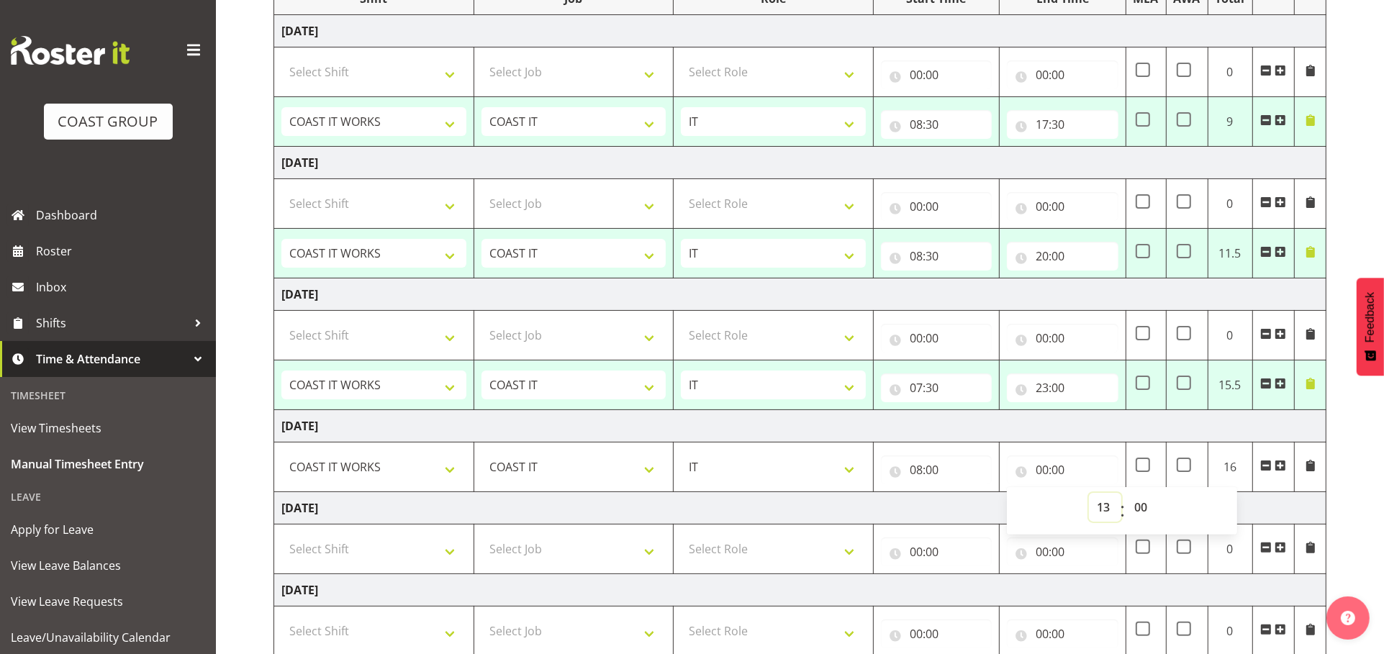
type input "13:00"
click at [1357, 475] on div "[DATE] - [DATE] MEA - Meal Allowance AWA - Away Allowence Shift Job Role Start …" at bounding box center [829, 412] width 1111 height 1014
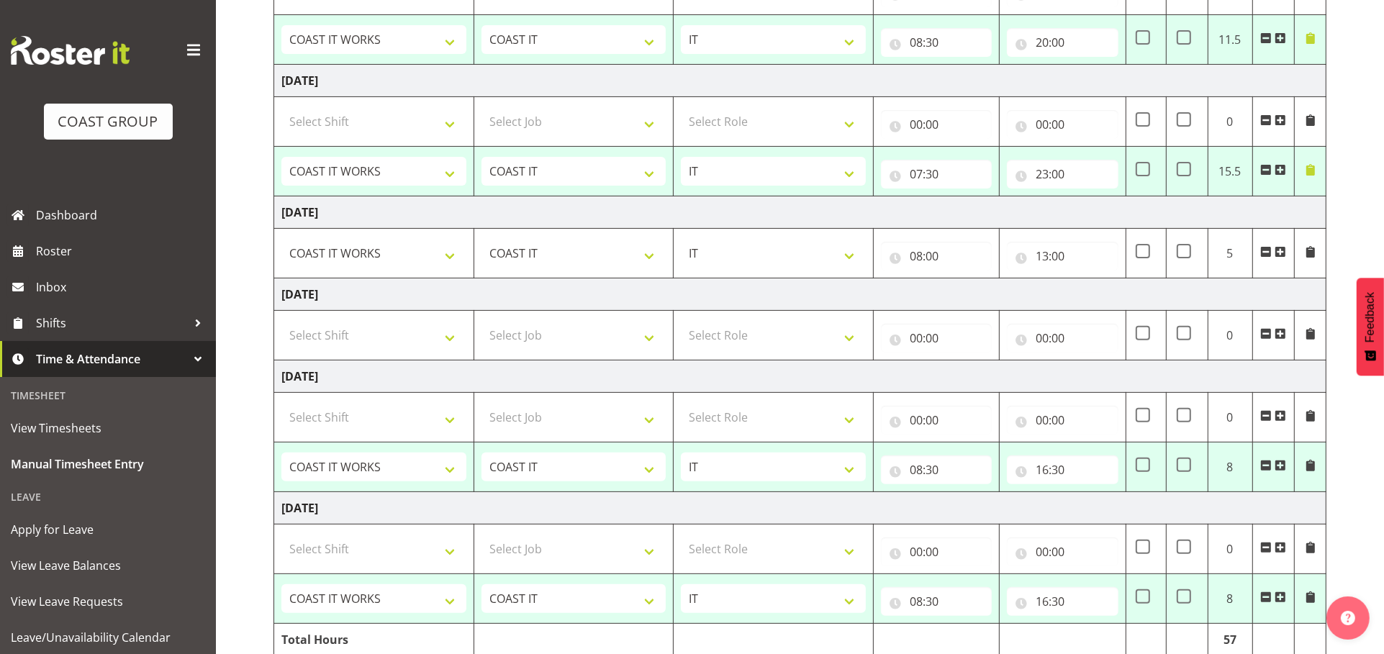
click at [1313, 258] on span at bounding box center [1311, 252] width 12 height 12
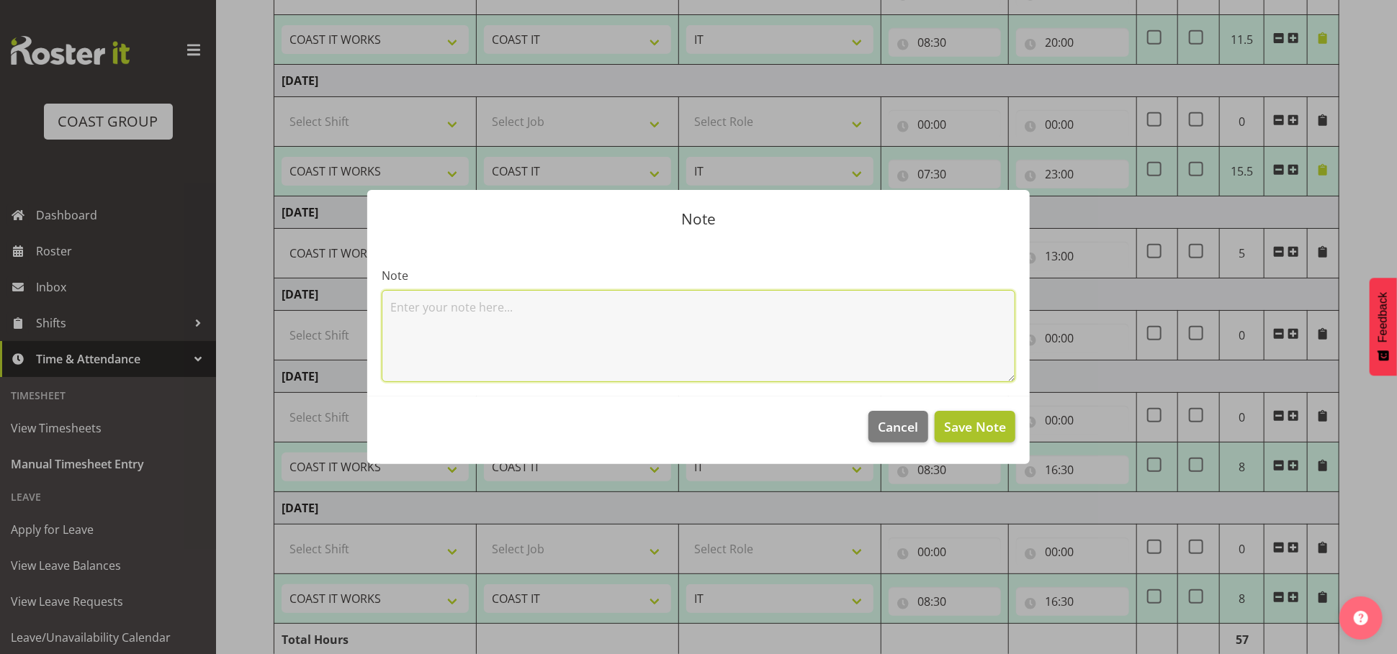
click at [890, 318] on textarea at bounding box center [698, 336] width 633 height 92
paste textarea "chc trip"
type textarea "chc trip"
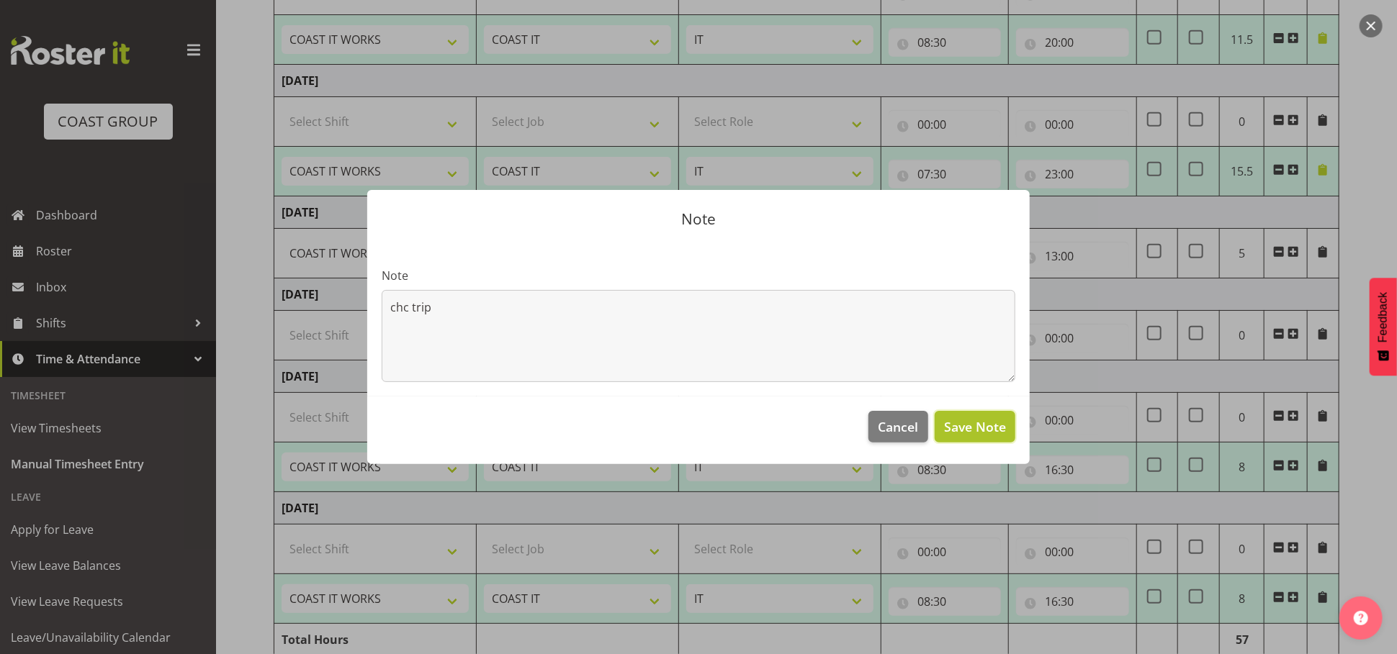
click at [972, 436] on span "Save Note" at bounding box center [975, 427] width 62 height 19
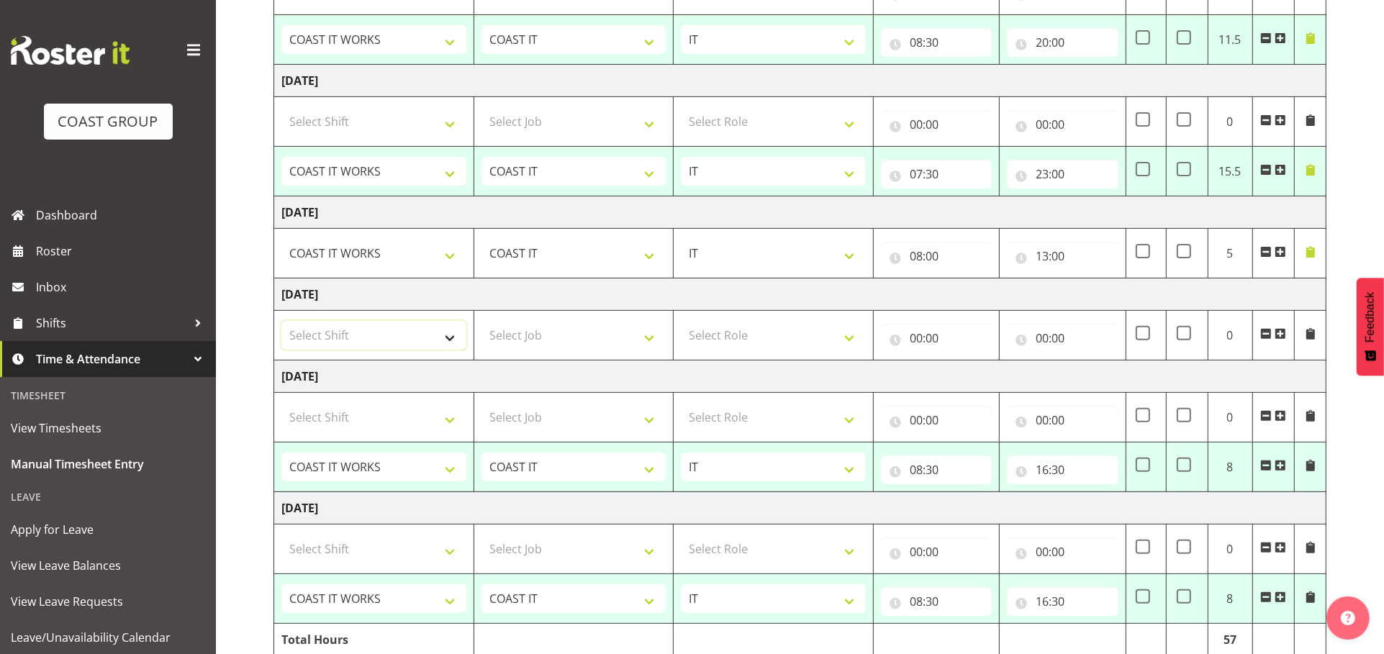
click at [390, 350] on select "Select Shift "Baradene Art Show 2025 @ [GEOGRAPHIC_DATA] on site @ TBC 1 GRS IT…" at bounding box center [373, 335] width 185 height 29
select select "50819"
click at [281, 350] on select "Select Shift "Baradene Art Show 2025 @ [GEOGRAPHIC_DATA] on site @ TBC 1 GRS IT…" at bounding box center [373, 335] width 185 height 29
click at [527, 350] on select "Select Job 1 Carlton Events 1 [PERSON_NAME][GEOGRAPHIC_DATA] 1 [PERSON_NAME][GE…" at bounding box center [574, 335] width 185 height 29
select select "47"
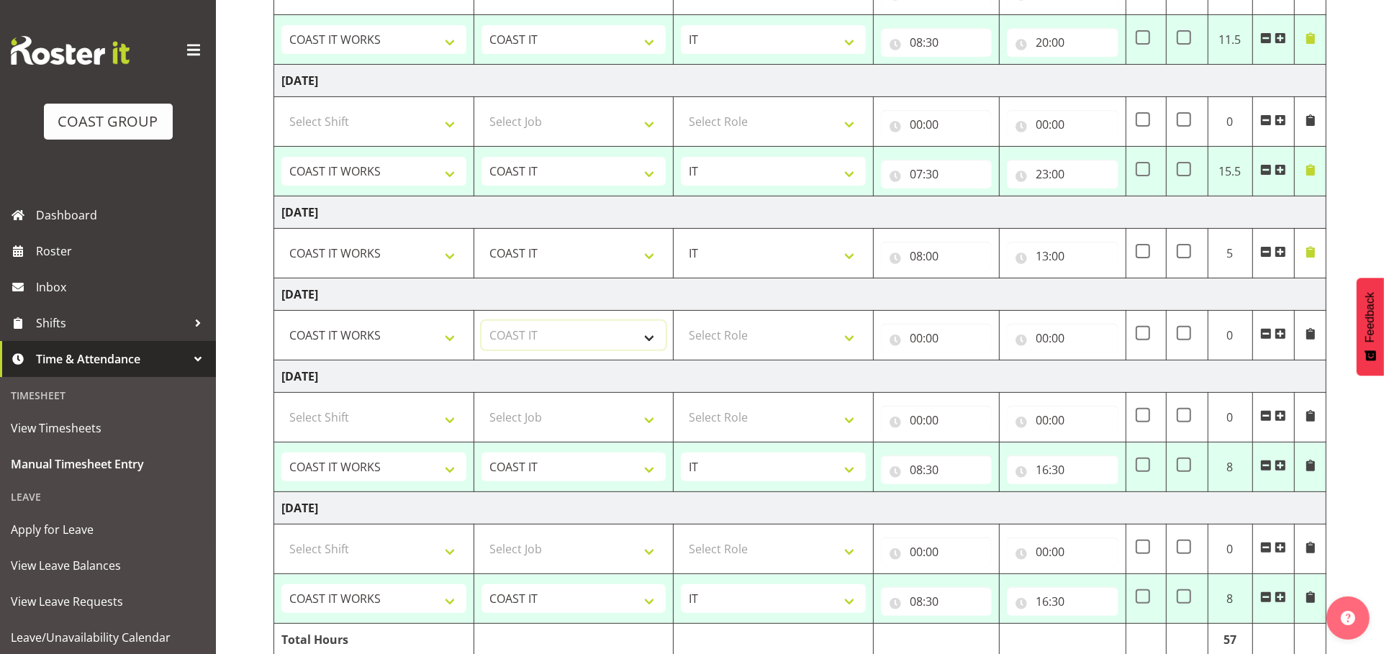
click at [482, 350] on select "Select Job 1 Carlton Events 1 [PERSON_NAME][GEOGRAPHIC_DATA] 1 [PERSON_NAME][GE…" at bounding box center [574, 335] width 185 height 29
click at [788, 350] on select "Select Role IT" at bounding box center [773, 335] width 185 height 29
select select "845"
click at [681, 350] on select "Select Role IT" at bounding box center [773, 335] width 185 height 29
click at [919, 353] on input "00:00" at bounding box center [936, 338] width 111 height 29
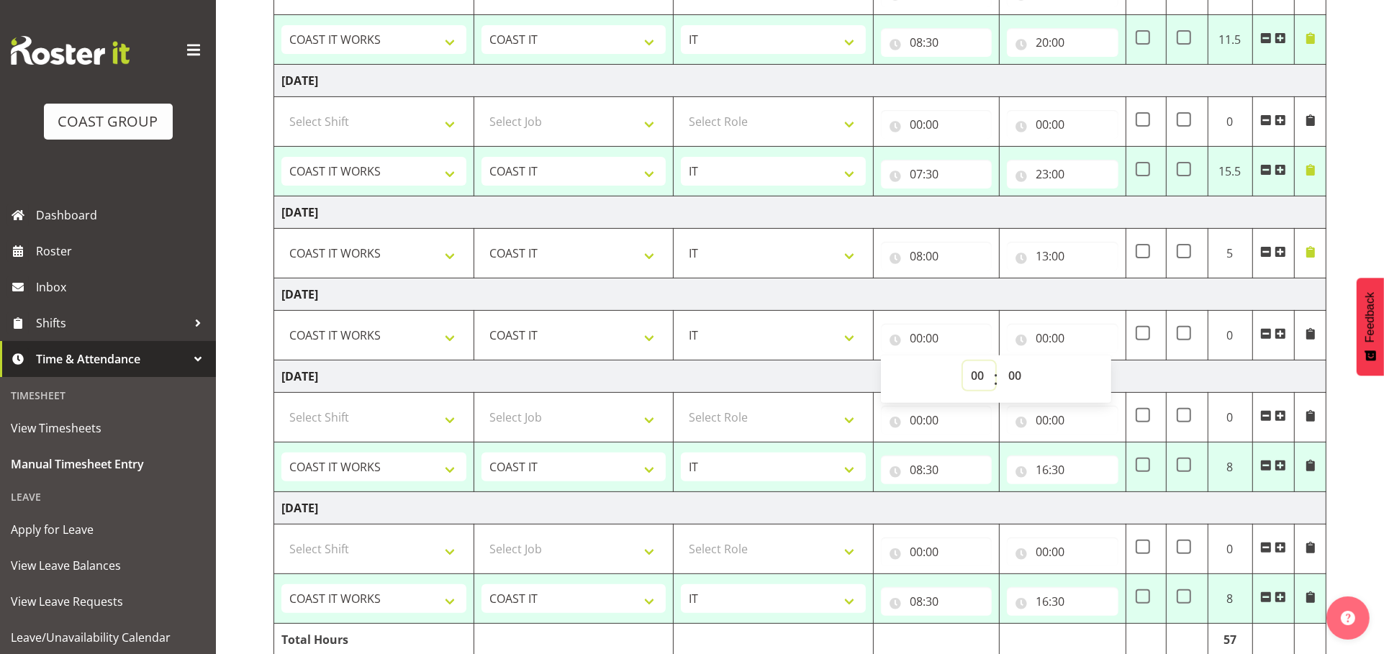
click at [965, 390] on select "00 01 02 03 04 05 06 07 08 09 10 11 12 13 14 15 16 17 18 19 20 21 22 23" at bounding box center [979, 375] width 32 height 29
select select "6"
click at [963, 390] on select "00 01 02 03 04 05 06 07 08 09 10 11 12 13 14 15 16 17 18 19 20 21 22 23" at bounding box center [979, 375] width 32 height 29
type input "06:00"
click at [1020, 353] on input "00:00" at bounding box center [1062, 338] width 111 height 29
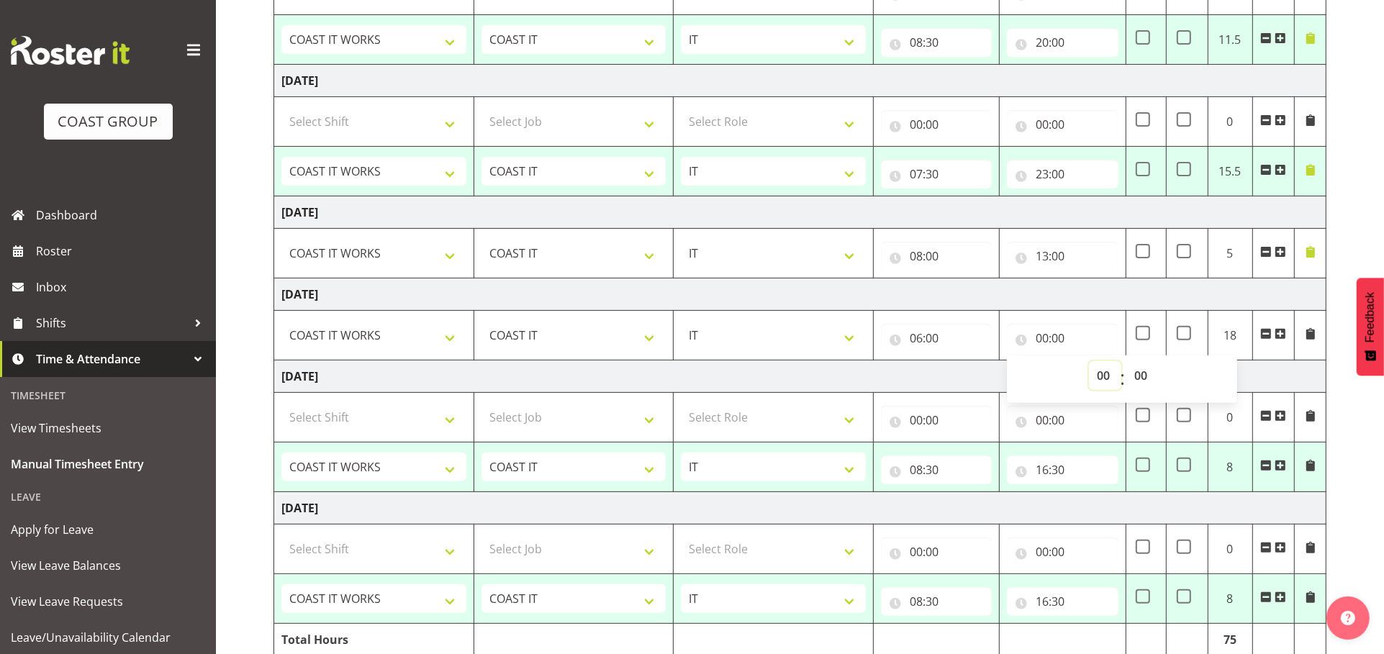
drag, startPoint x: 1099, startPoint y: 436, endPoint x: 1099, endPoint y: 425, distance: 10.8
click at [1099, 390] on select "00 01 02 03 04 05 06 07 08 09 10 11 12 13 14 15 16 17 18 19 20 21 22 23" at bounding box center [1105, 375] width 32 height 29
select select "11"
click at [1089, 390] on select "00 01 02 03 04 05 06 07 08 09 10 11 12 13 14 15 16 17 18 19 20 21 22 23" at bounding box center [1105, 375] width 32 height 29
type input "11:00"
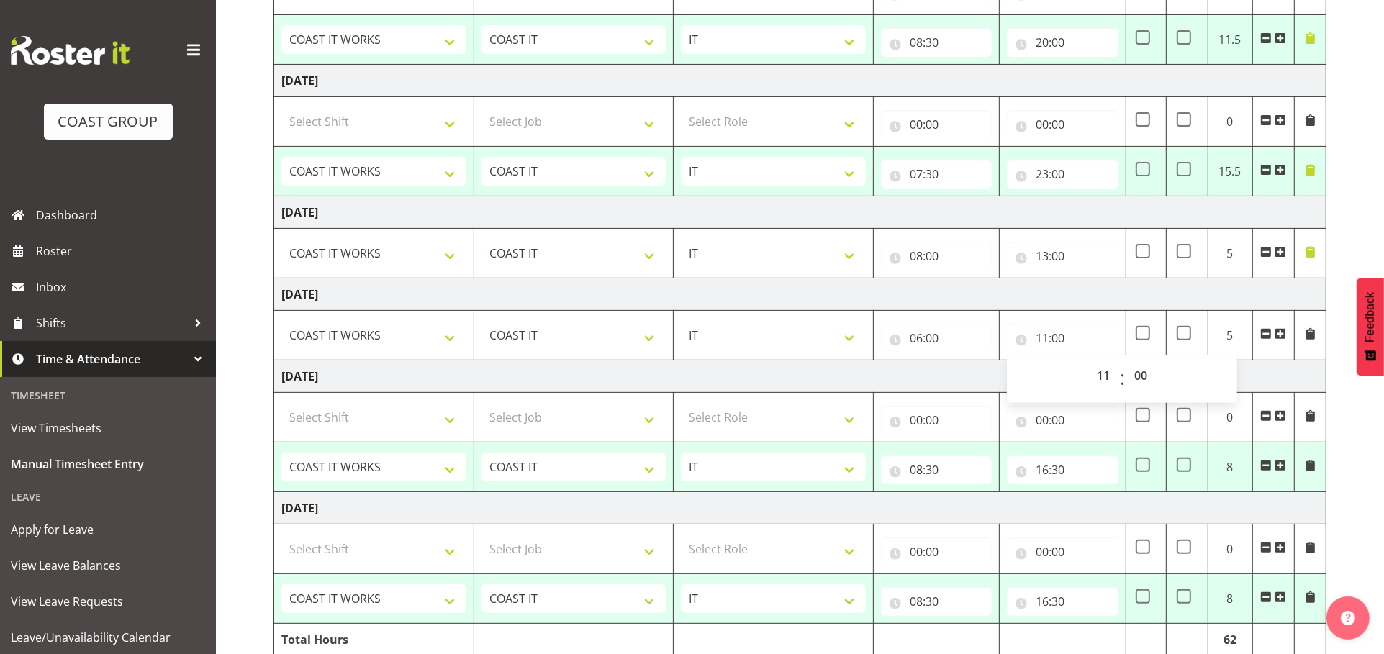
click at [1363, 466] on div "[DATE] - [DATE] MEA - Meal Allowance AWA - Away Allowence Shift Job Role Start …" at bounding box center [829, 198] width 1111 height 1014
click at [1312, 340] on span at bounding box center [1311, 334] width 12 height 12
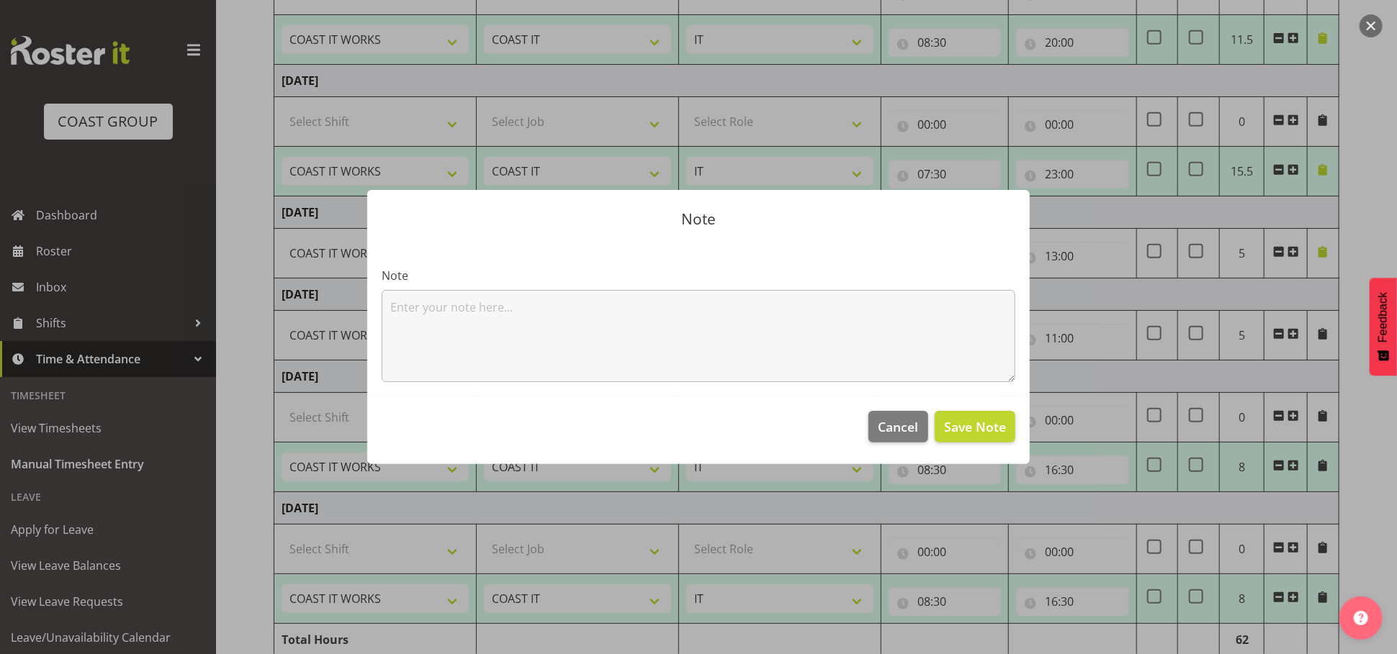
click at [655, 279] on div "Note" at bounding box center [698, 324] width 633 height 115
click at [654, 303] on textarea at bounding box center [698, 336] width 633 height 92
paste textarea "chc trip"
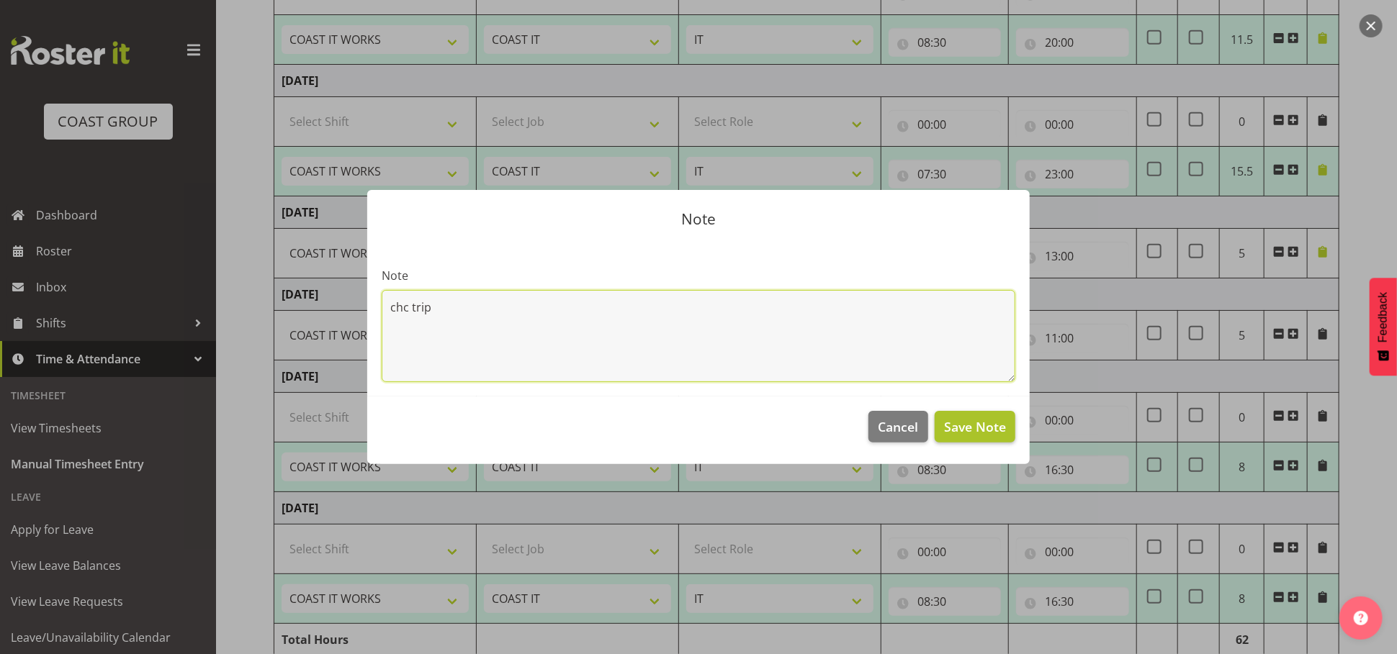
type textarea "chc trip"
click at [960, 434] on span "Save Note" at bounding box center [975, 427] width 62 height 19
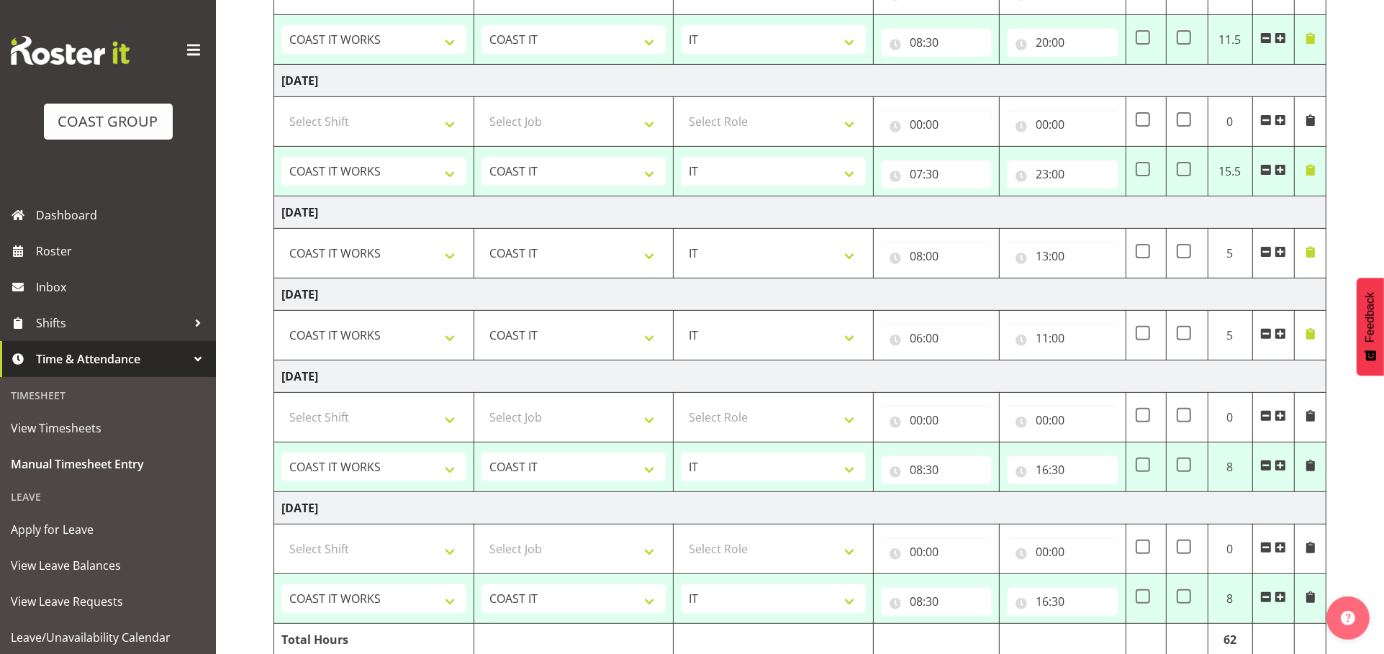
click at [1346, 466] on div "[DATE] - [DATE] MEA - Meal Allowance AWA - Away Allowence Shift Job Role Start …" at bounding box center [829, 198] width 1111 height 1014
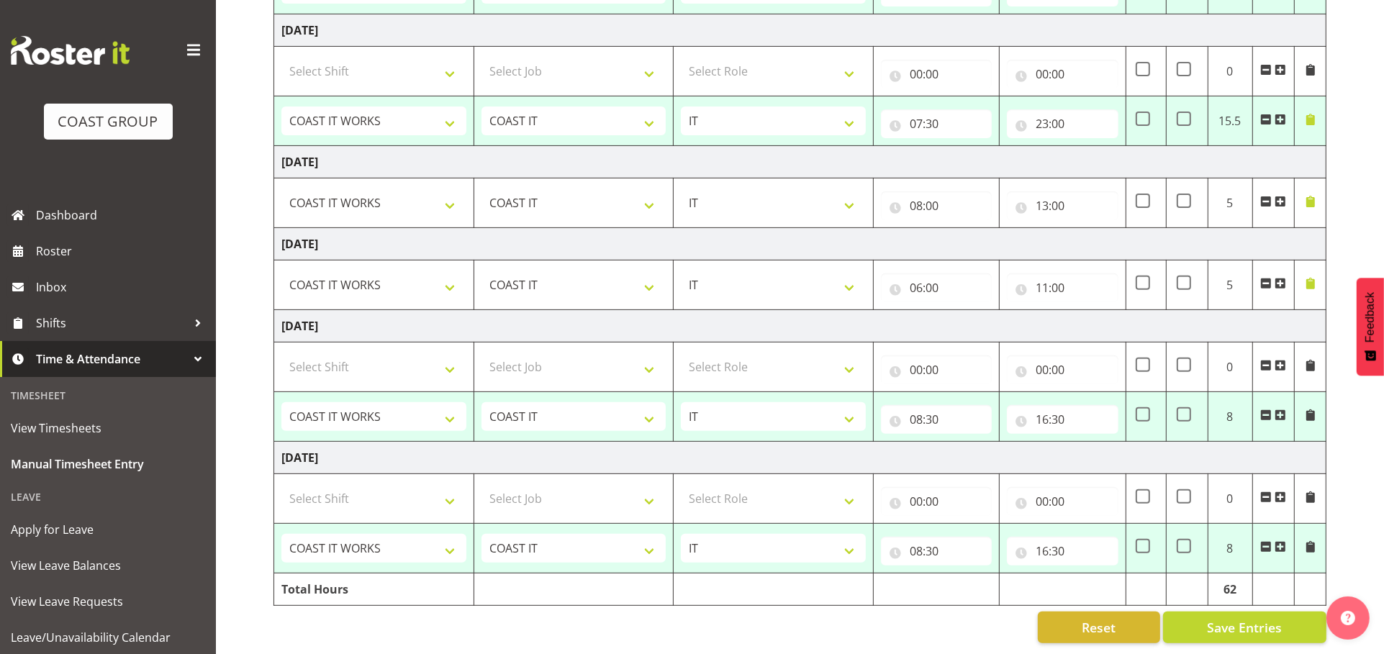
scroll to position [578, 0]
click at [1351, 462] on div "[DATE] - [DATE] MEA - Meal Allowance AWA - Away Allowence Shift Job Role Start …" at bounding box center [829, 148] width 1111 height 1014
click at [1224, 621] on span "Save Entries" at bounding box center [1244, 627] width 75 height 19
select select "50819"
select select "47"
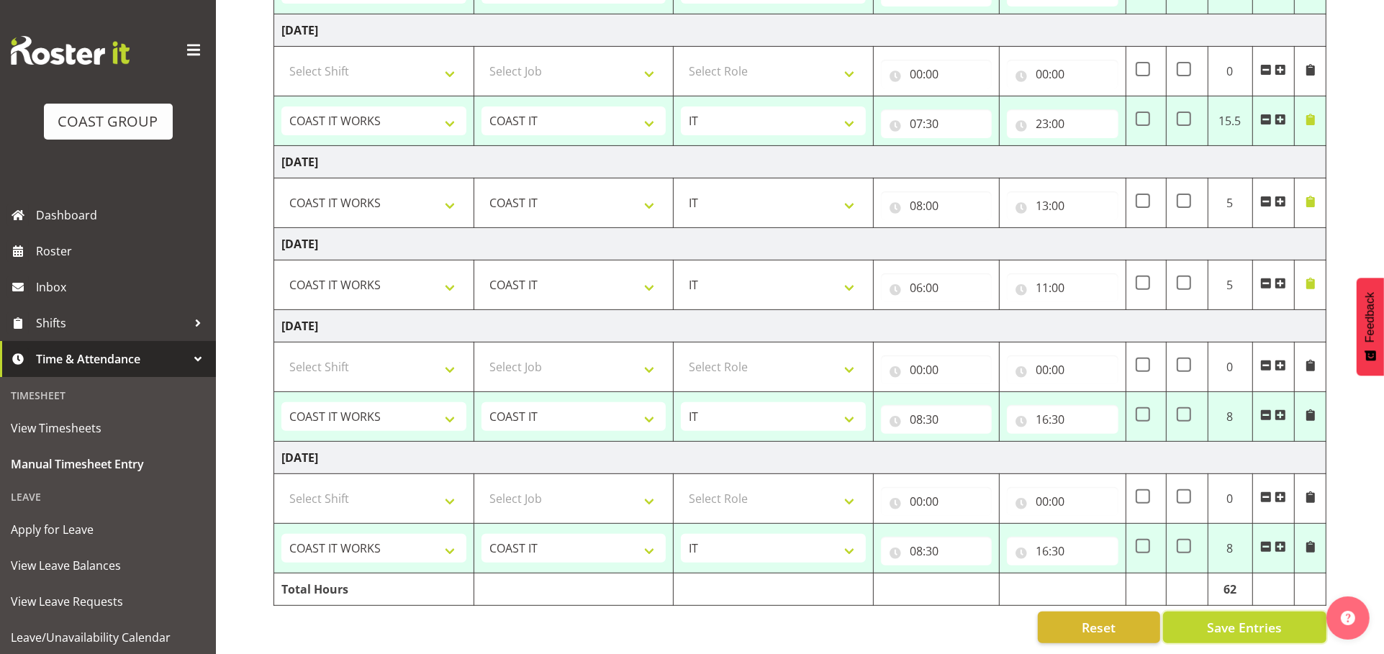
select select "50819"
select select "47"
select select "50819"
select select "47"
select select "50819"
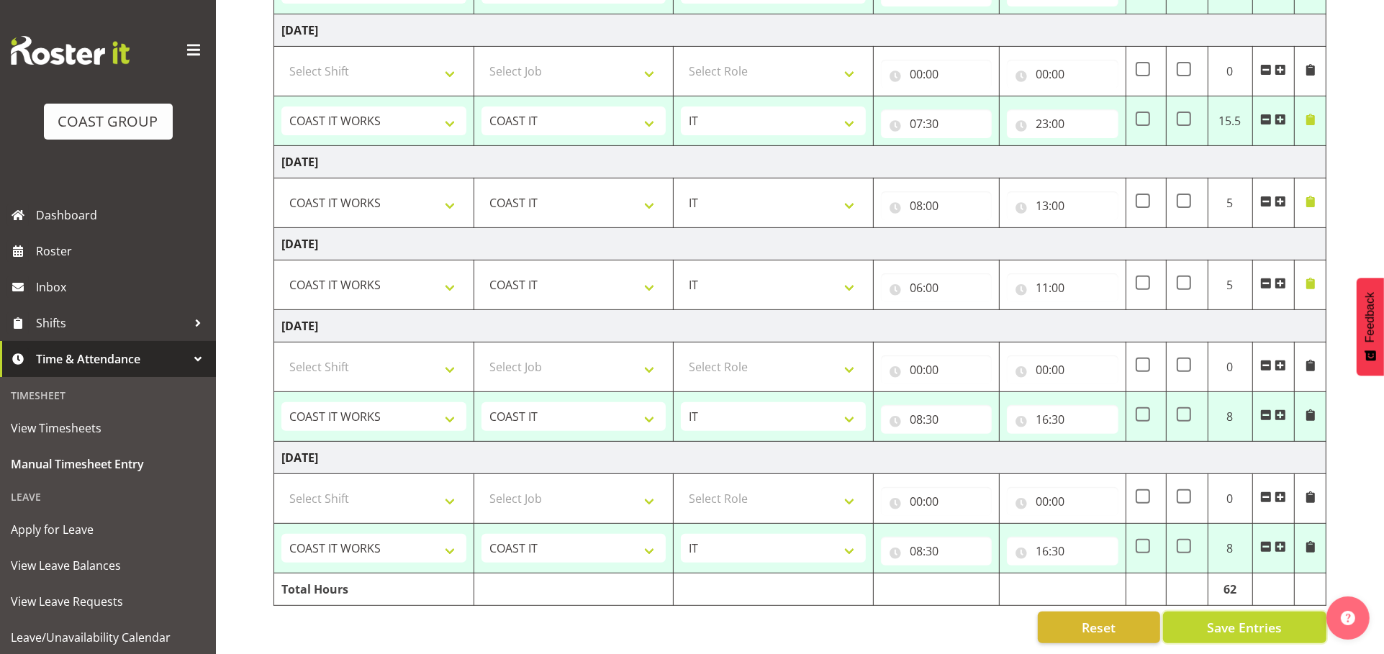
select select "47"
select select "50819"
select select "47"
select select "50819"
select select "47"
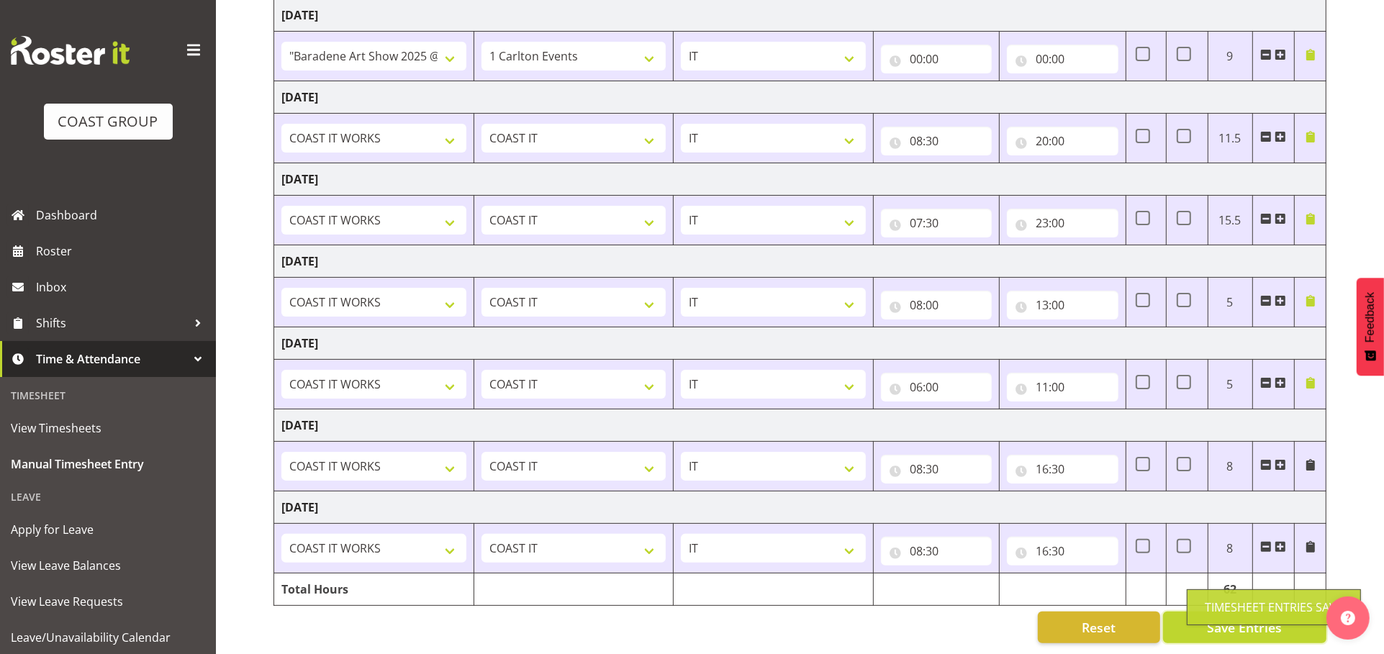
select select "50819"
select select "47"
type input "08:30"
type input "17:30"
select select "50819"
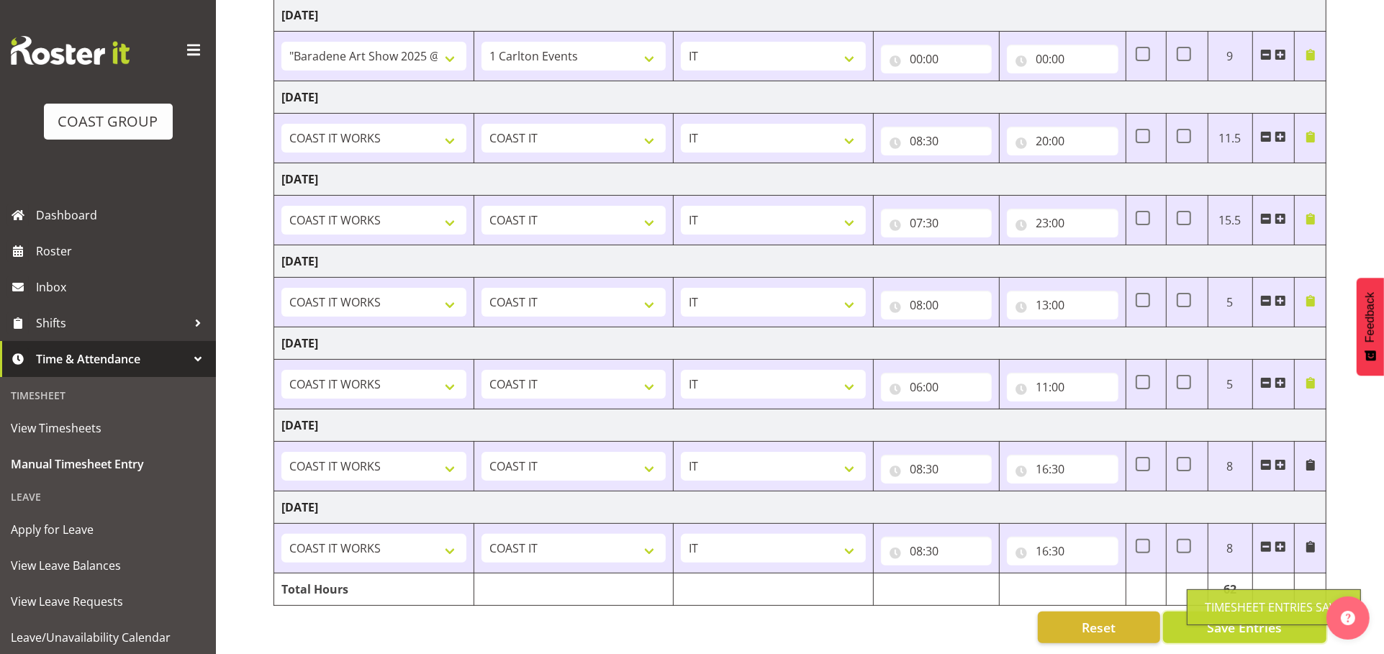
select select "47"
select select "50819"
select select "47"
select select "50819"
select select "47"
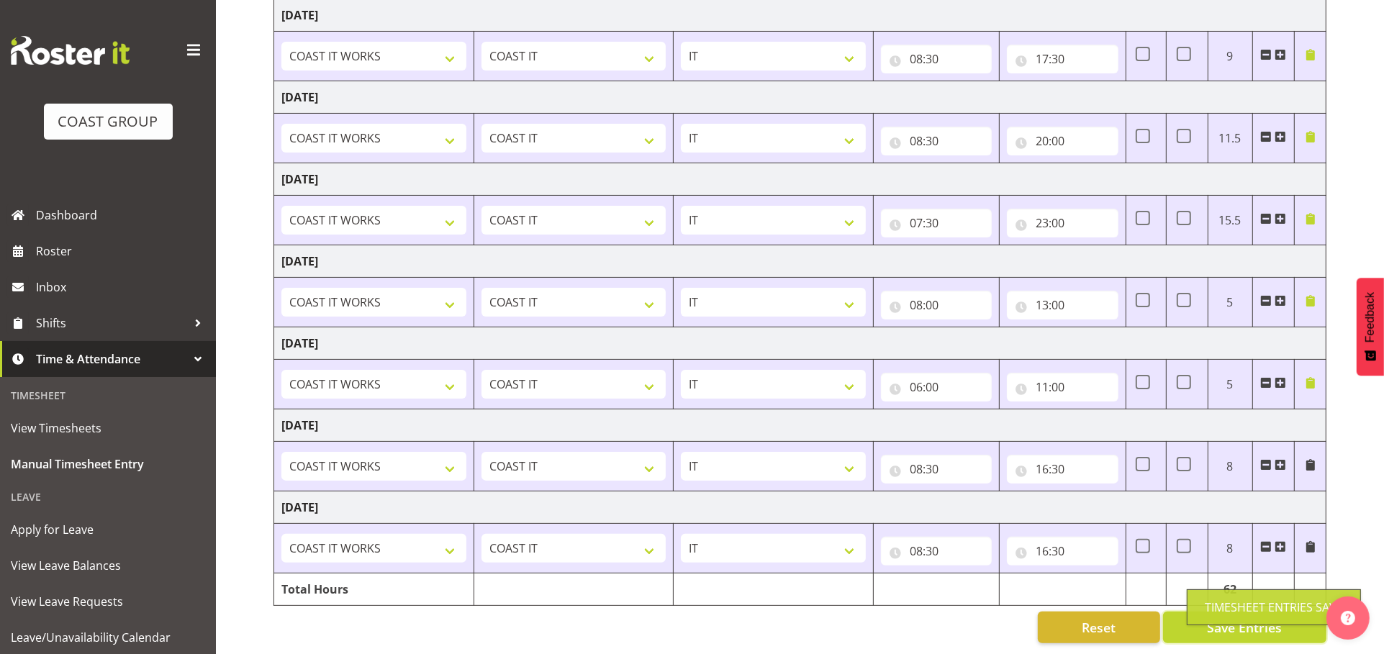
select select "50819"
select select "47"
click at [1313, 459] on span at bounding box center [1311, 465] width 12 height 12
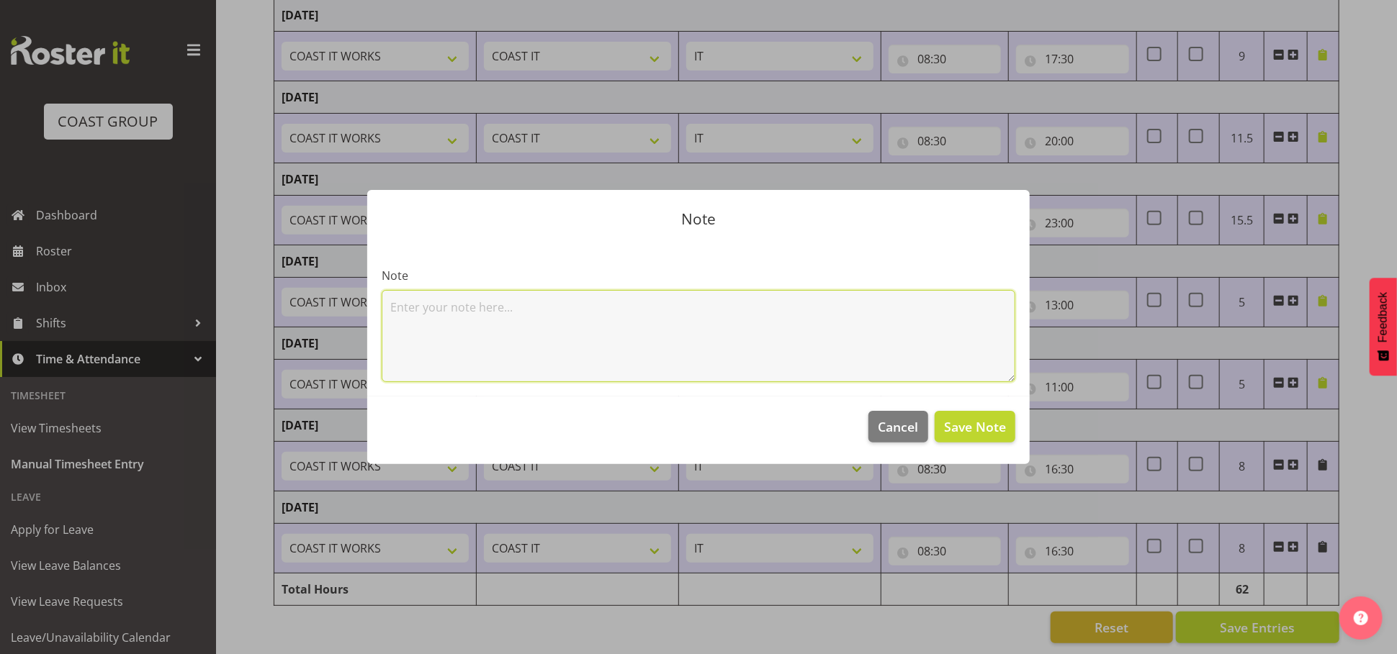
click at [690, 346] on textarea at bounding box center [698, 336] width 633 height 92
type textarea "meetings/ boot drive update"
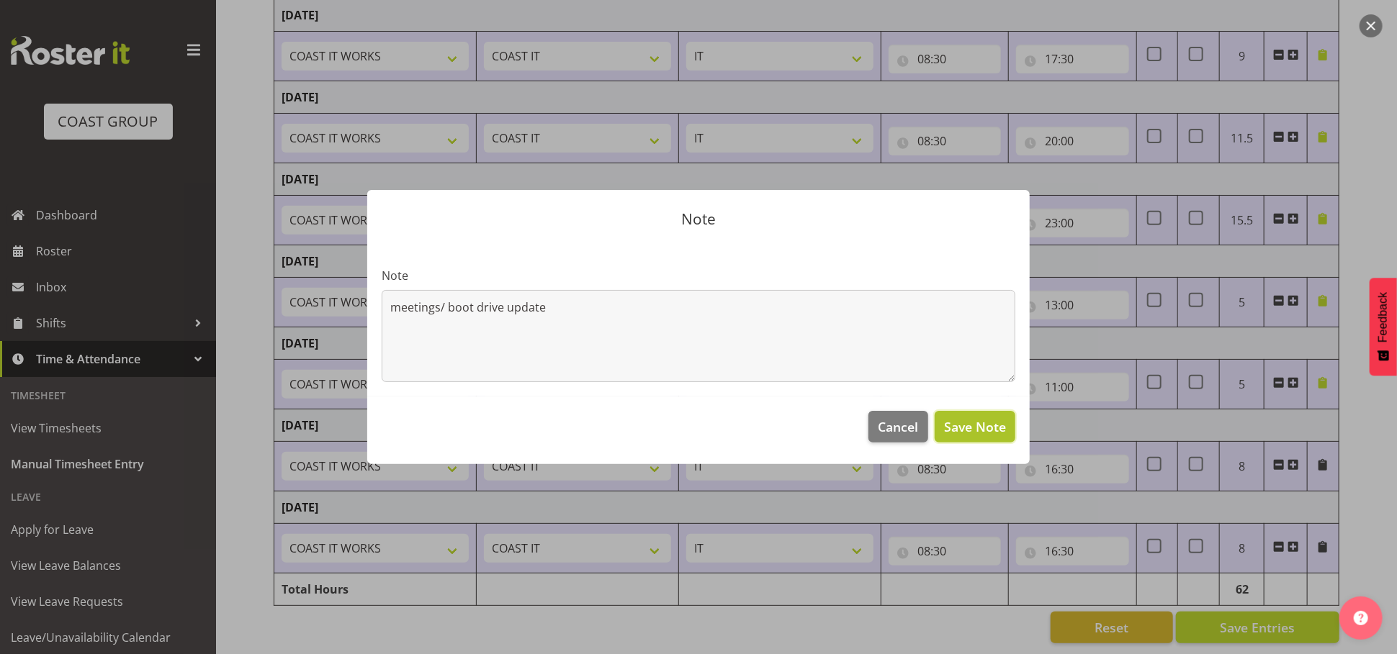
click at [968, 419] on button "Save Note" at bounding box center [974, 427] width 81 height 32
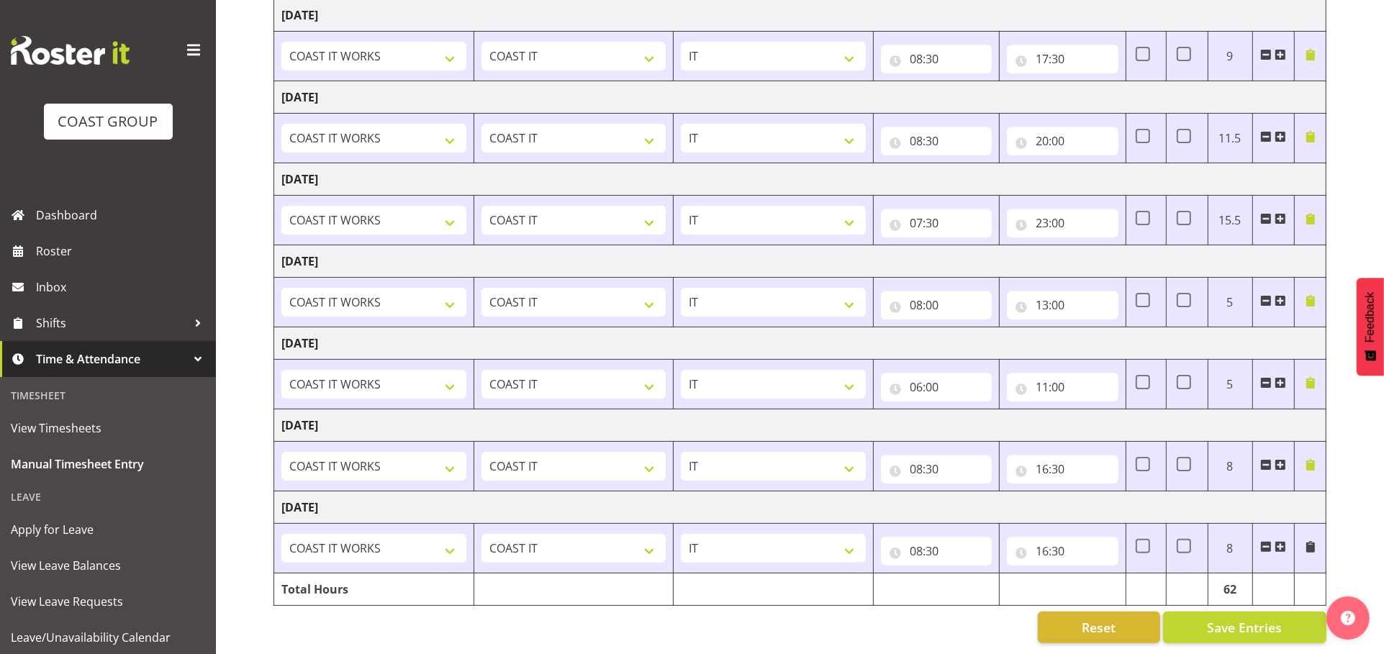
click at [1303, 530] on td at bounding box center [1311, 549] width 32 height 50
click at [1314, 541] on span at bounding box center [1311, 547] width 12 height 12
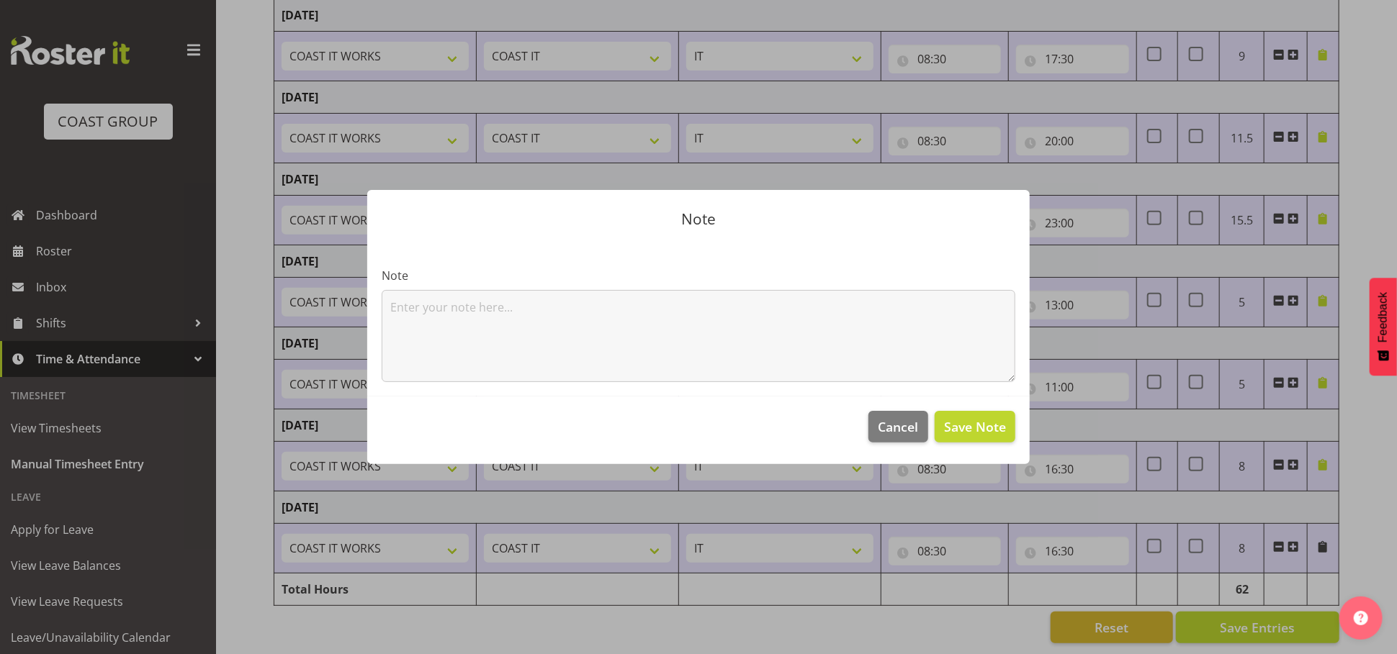
click at [651, 281] on div "Note" at bounding box center [698, 324] width 633 height 115
click at [643, 301] on textarea at bounding box center [698, 336] width 633 height 92
type textarea "s"
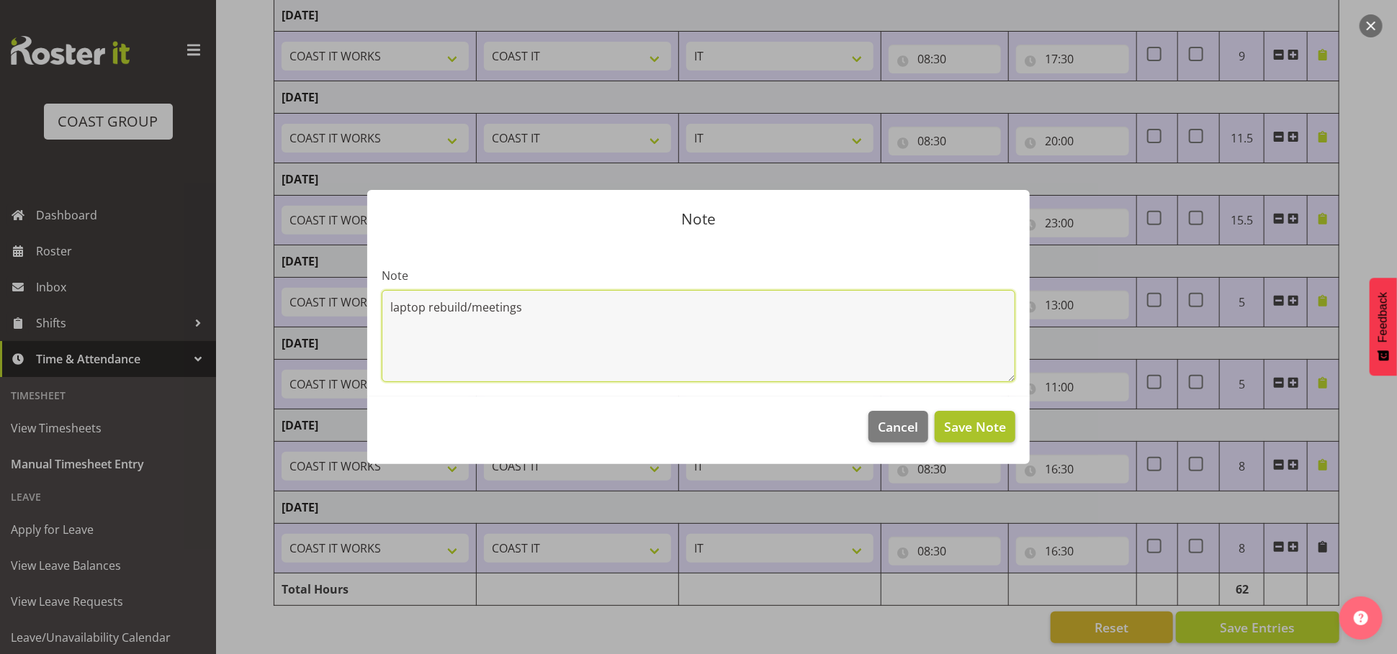
type textarea "laptop rebuild/meetings"
click at [980, 433] on span "Save Note" at bounding box center [975, 427] width 62 height 19
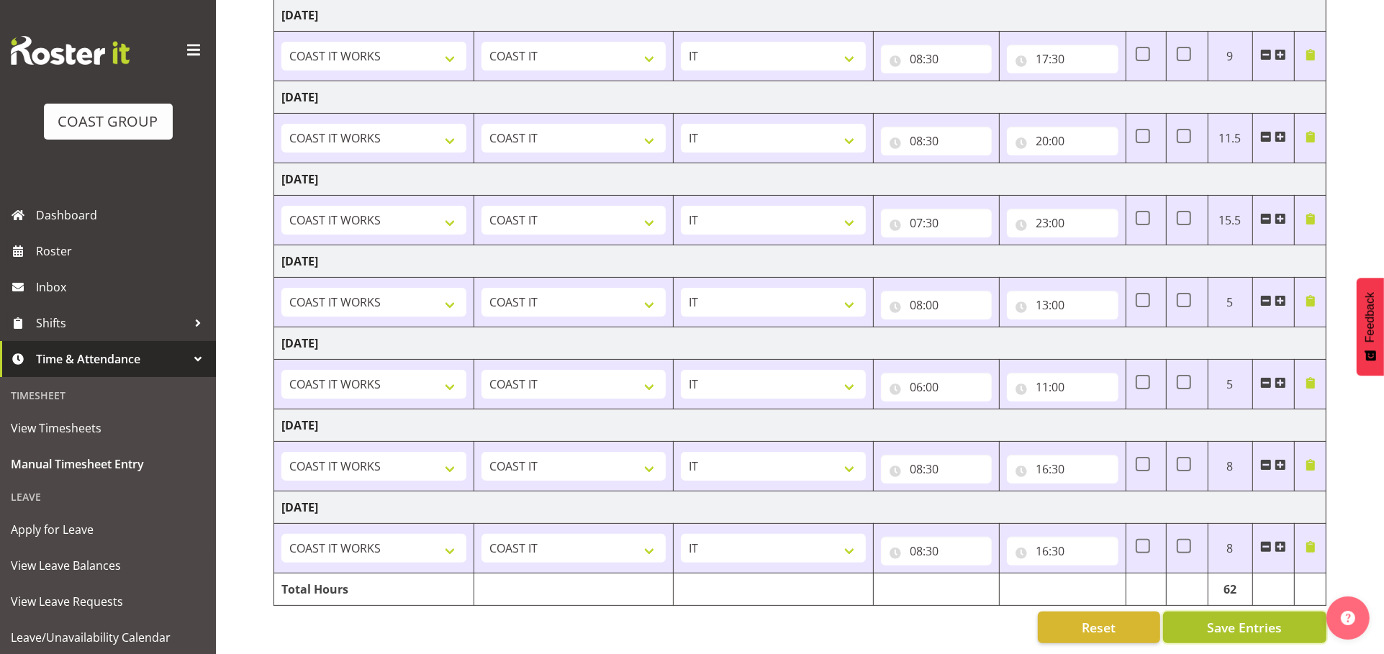
click at [1210, 618] on span "Save Entries" at bounding box center [1244, 627] width 75 height 19
